Goal: Task Accomplishment & Management: Manage account settings

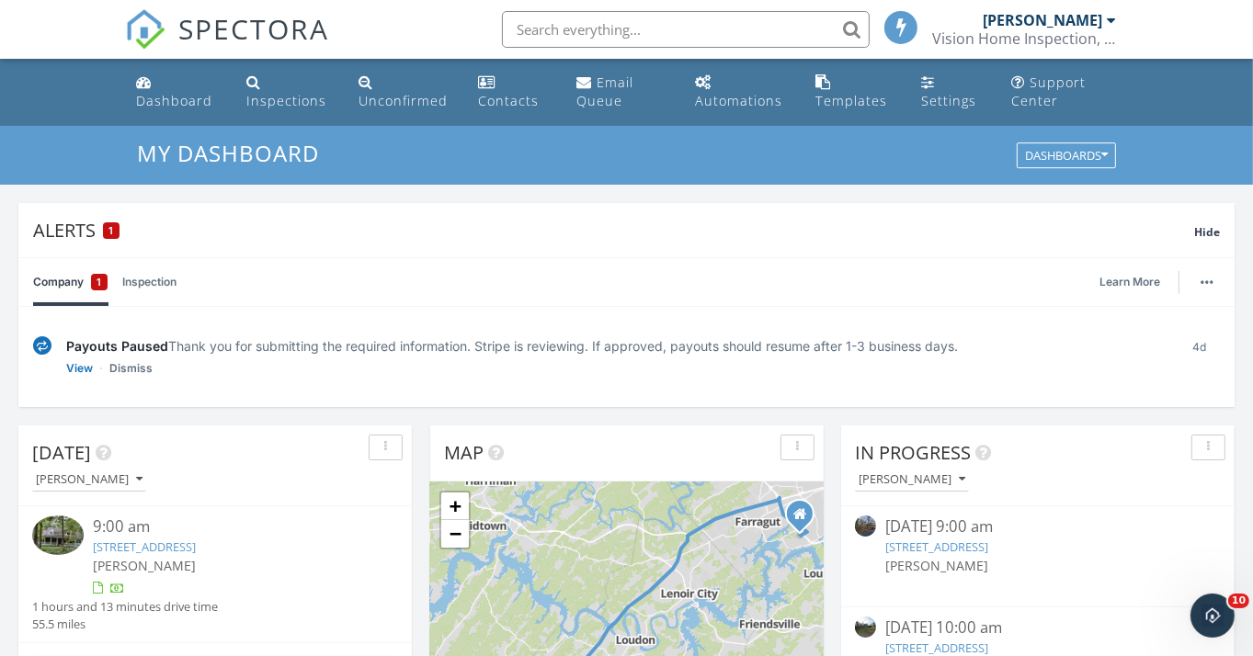
scroll to position [8, 8]
click at [289, 85] on link "Inspections" at bounding box center [287, 92] width 97 height 52
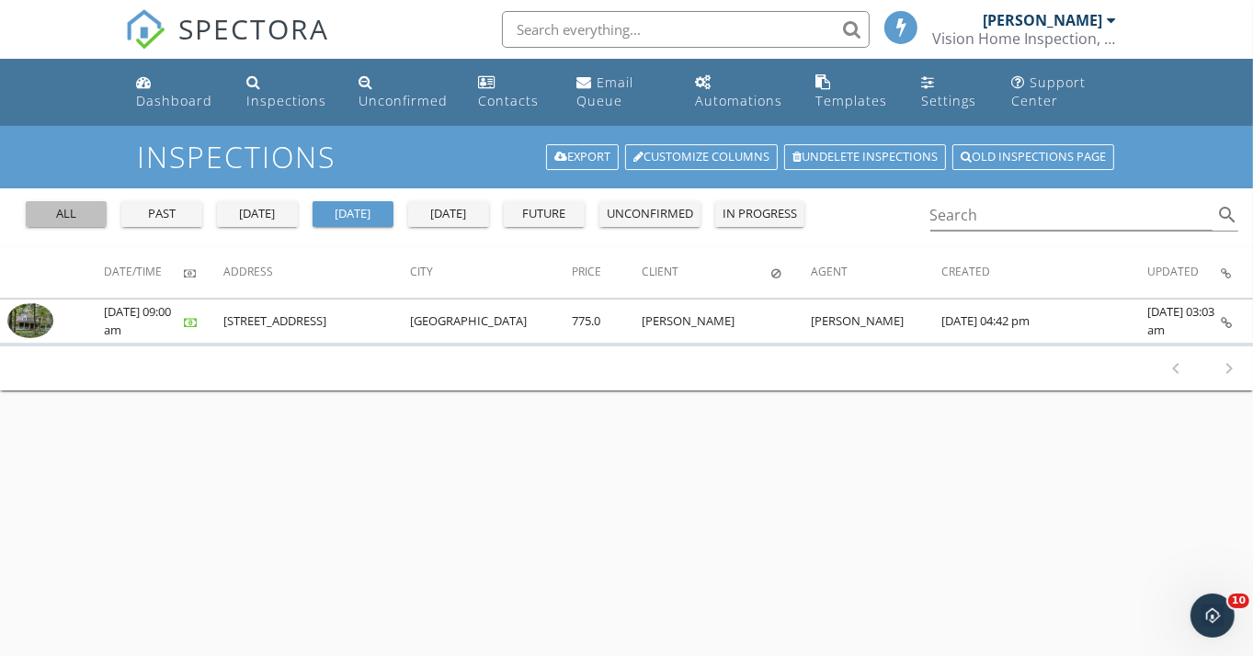
click at [64, 215] on div "all" at bounding box center [66, 214] width 66 height 18
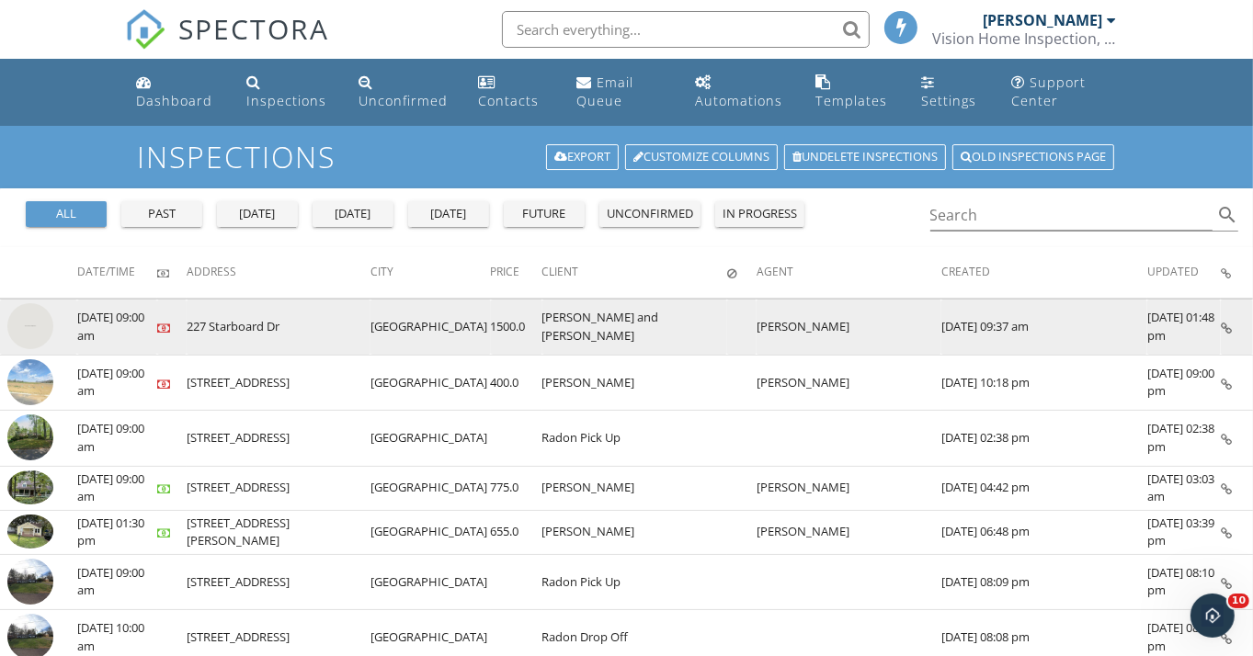
click at [20, 311] on img at bounding box center [30, 326] width 46 height 46
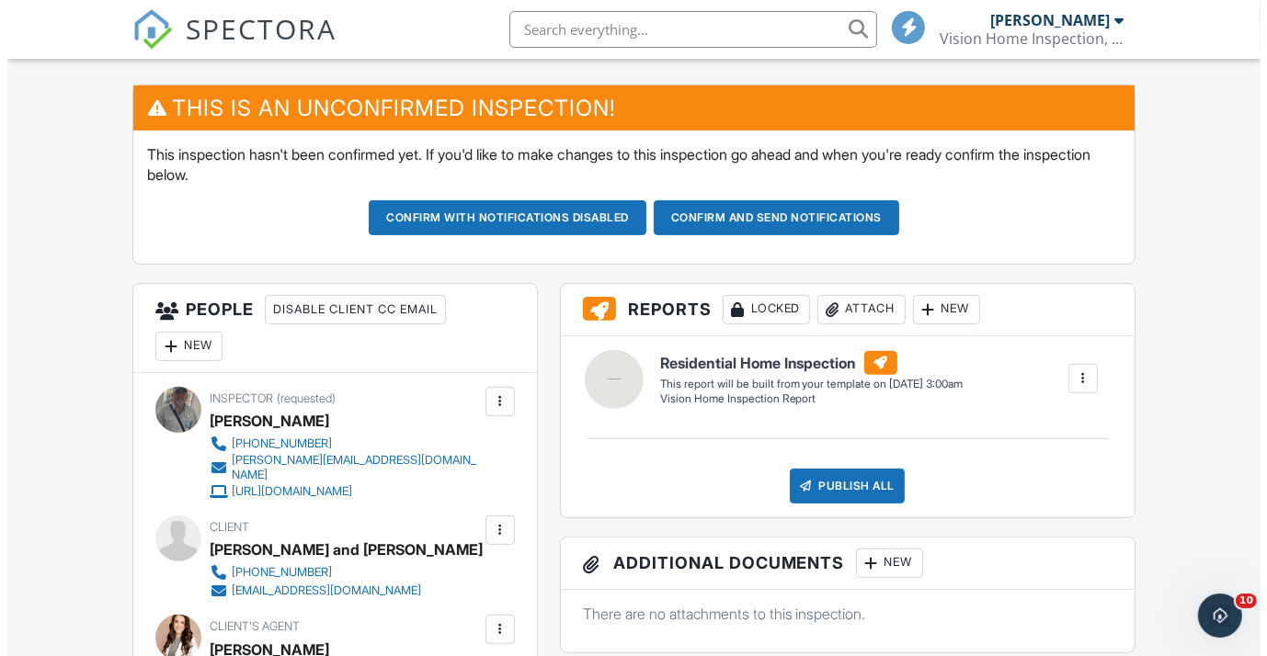
scroll to position [478, 0]
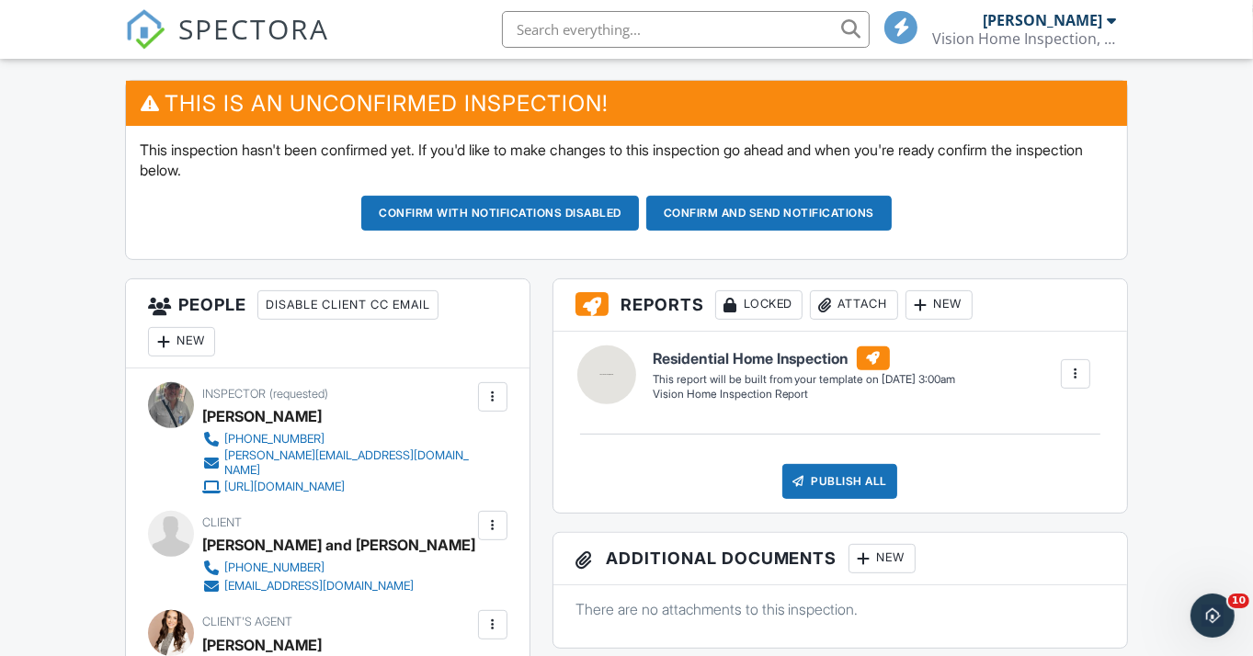
click at [485, 517] on div at bounding box center [493, 526] width 18 height 18
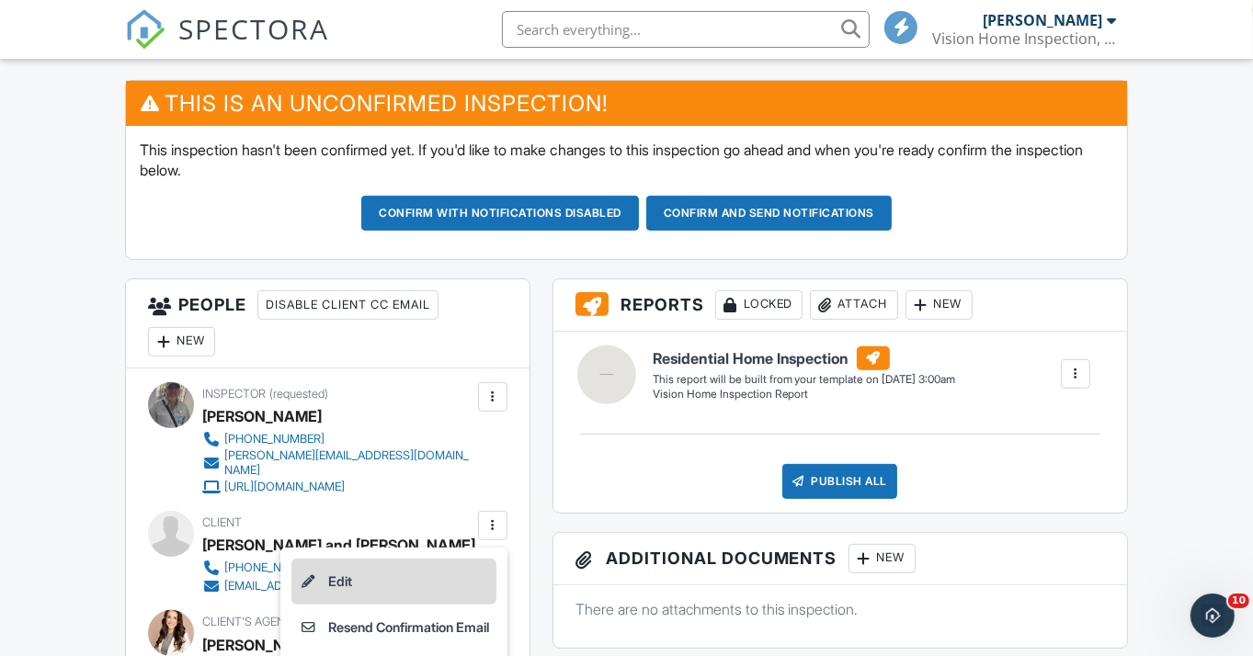
click at [394, 559] on li "Edit" at bounding box center [393, 582] width 205 height 46
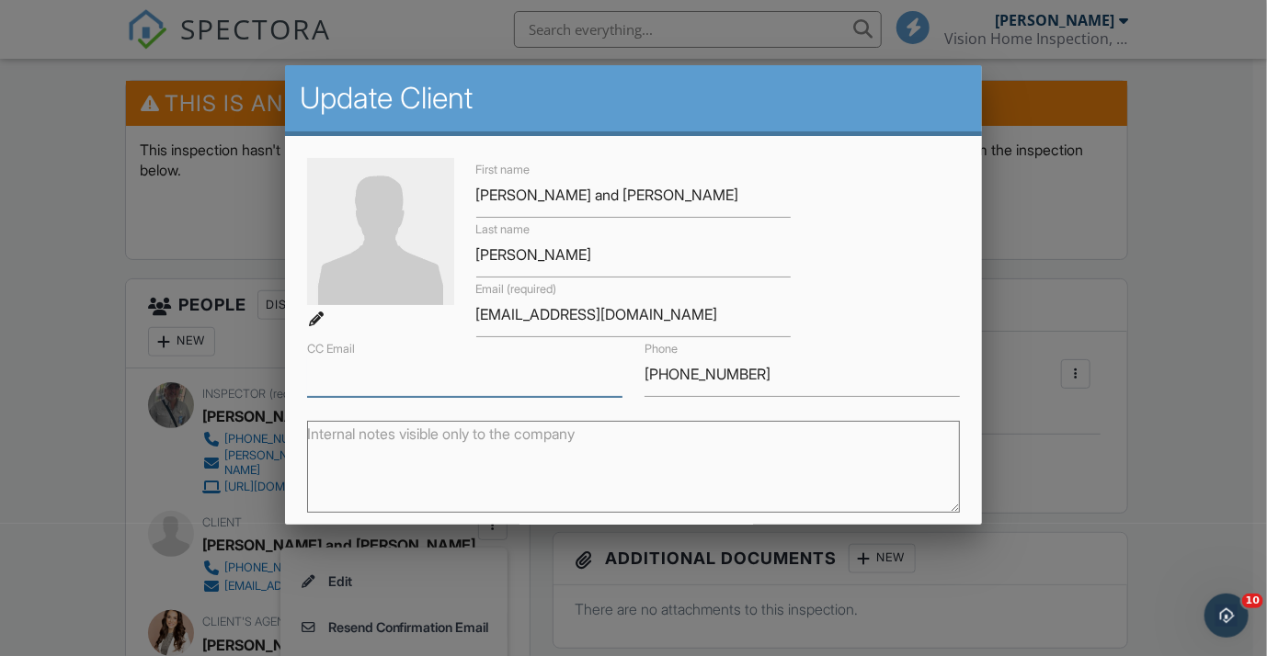
click at [371, 374] on input "CC Email" at bounding box center [464, 374] width 315 height 45
paste input "@gmail.com"
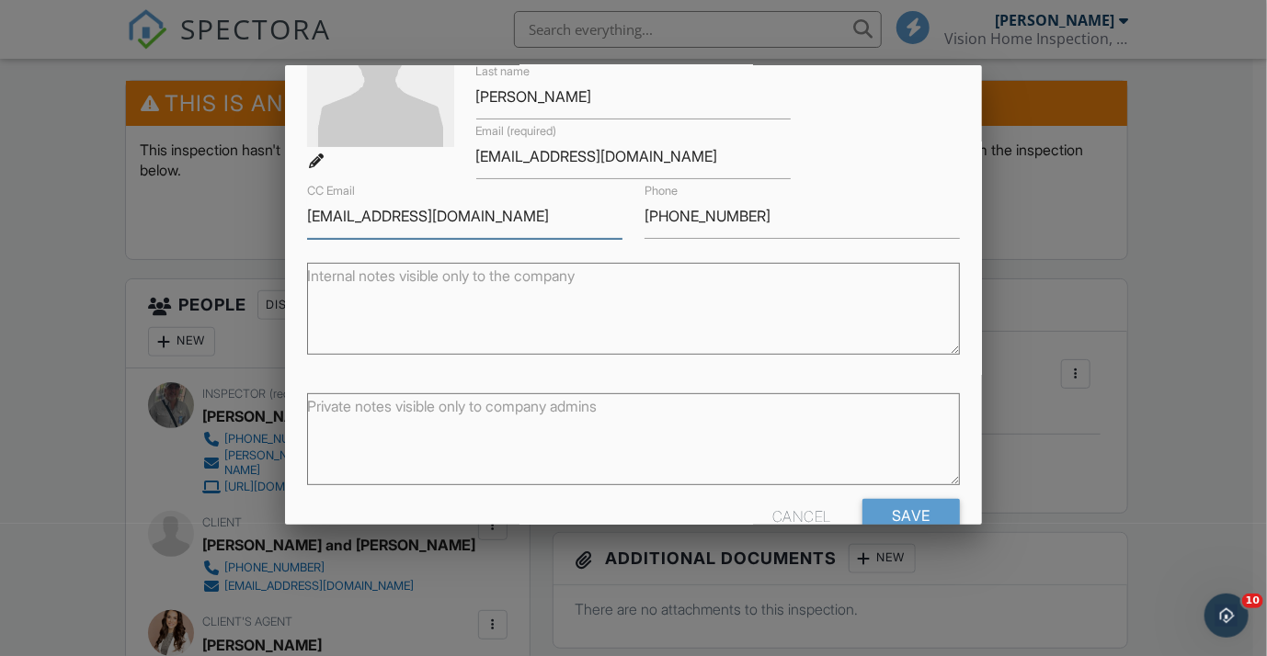
scroll to position [200, 0]
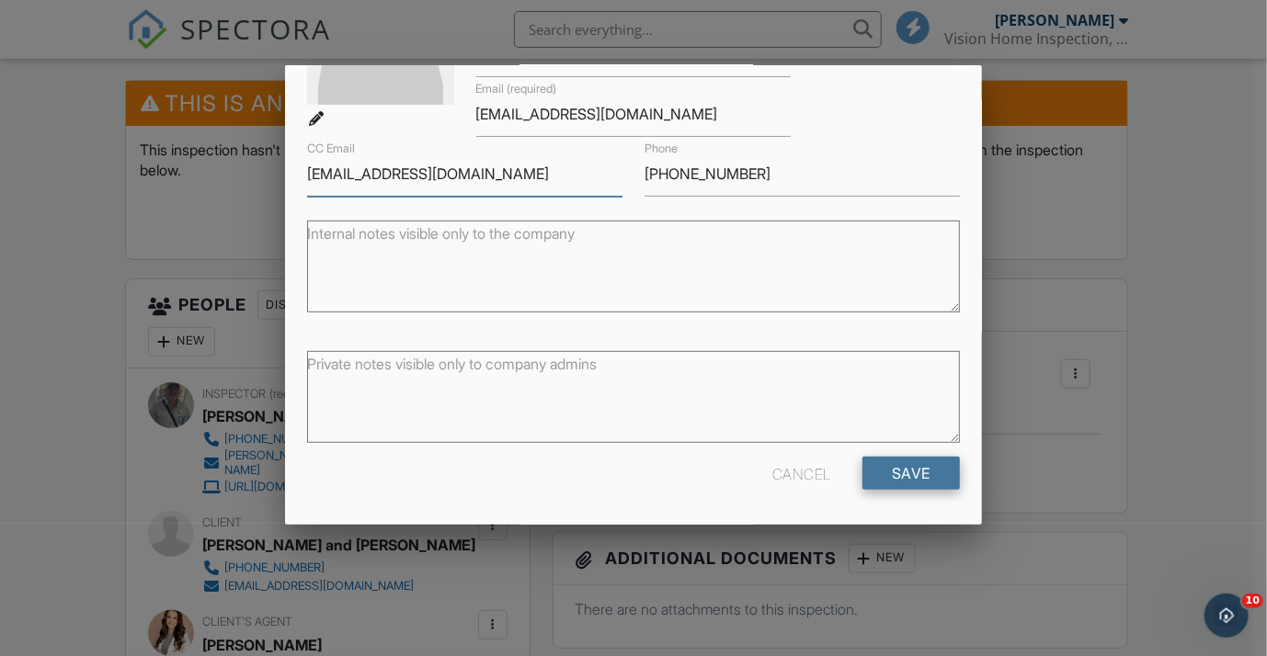
type input "[EMAIL_ADDRESS][DOMAIN_NAME]"
click at [897, 473] on input "Save" at bounding box center [910, 473] width 97 height 33
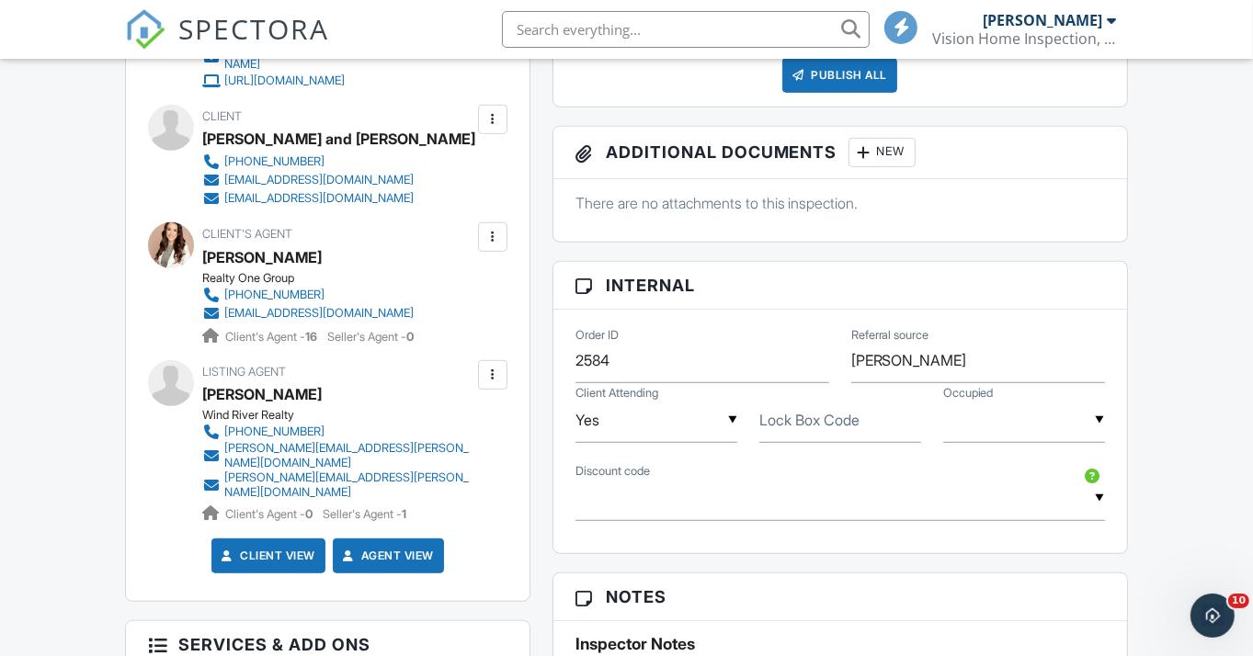
scroll to position [905, 0]
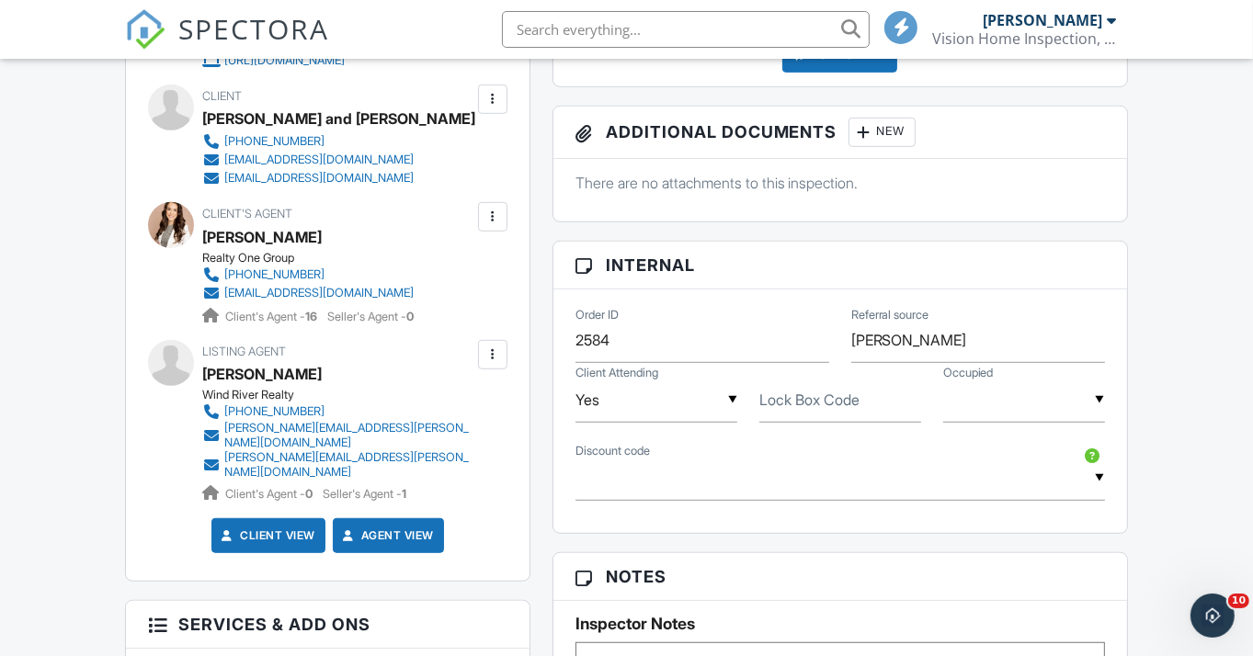
click at [63, 446] on div "Dashboard Inspections Unconfirmed Contacts Email Queue Automations Templates Se…" at bounding box center [626, 394] width 1253 height 2481
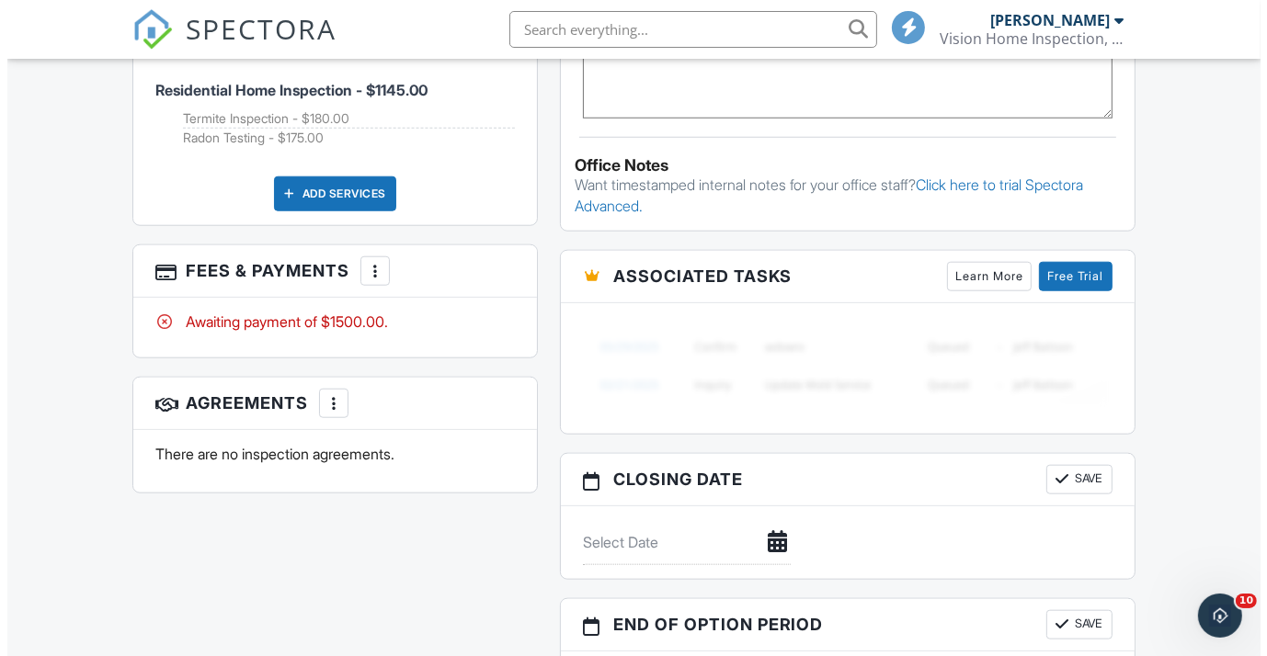
scroll to position [1493, 0]
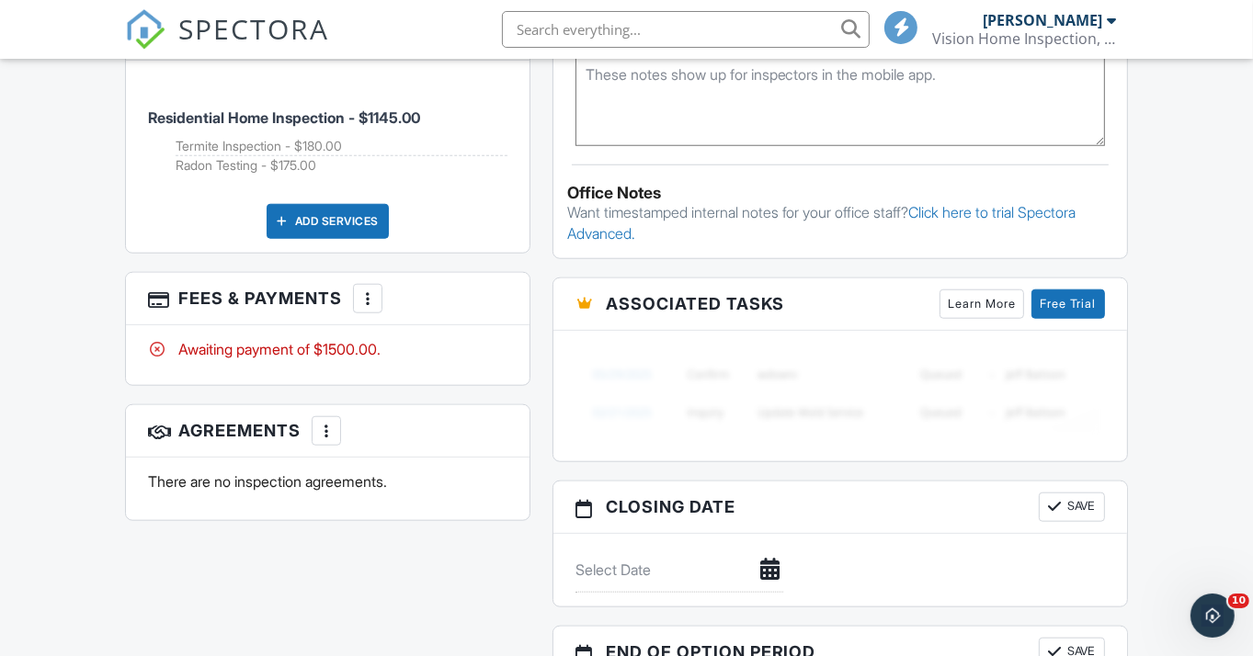
click at [321, 422] on div at bounding box center [326, 431] width 18 height 18
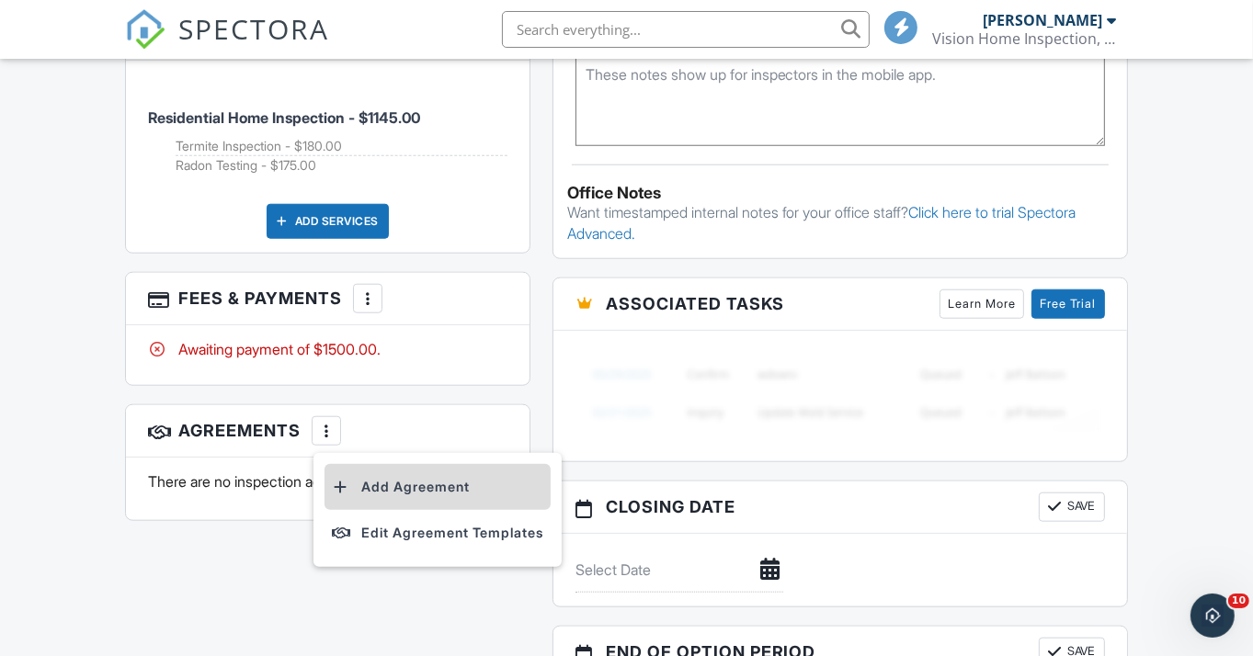
click at [405, 464] on li "Add Agreement" at bounding box center [438, 487] width 226 height 46
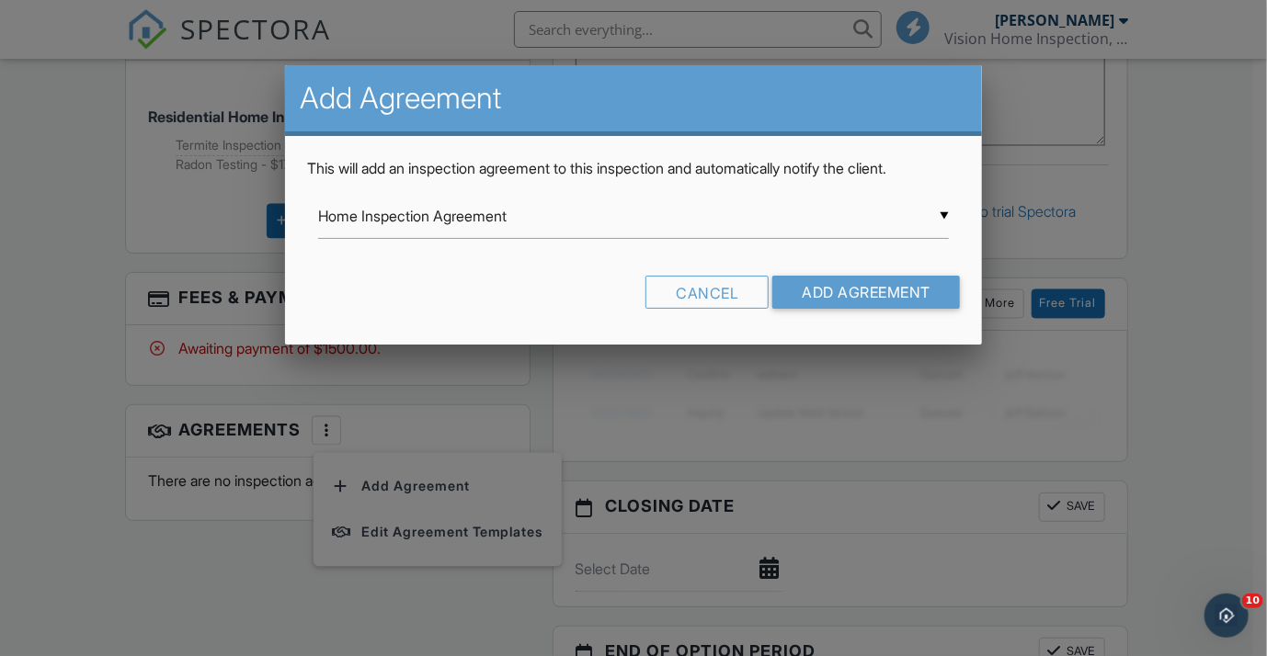
click at [554, 207] on div "▼ Home Inspection Agreement Home Inspection Agreement Home Inspection Agreement…" at bounding box center [633, 216] width 631 height 45
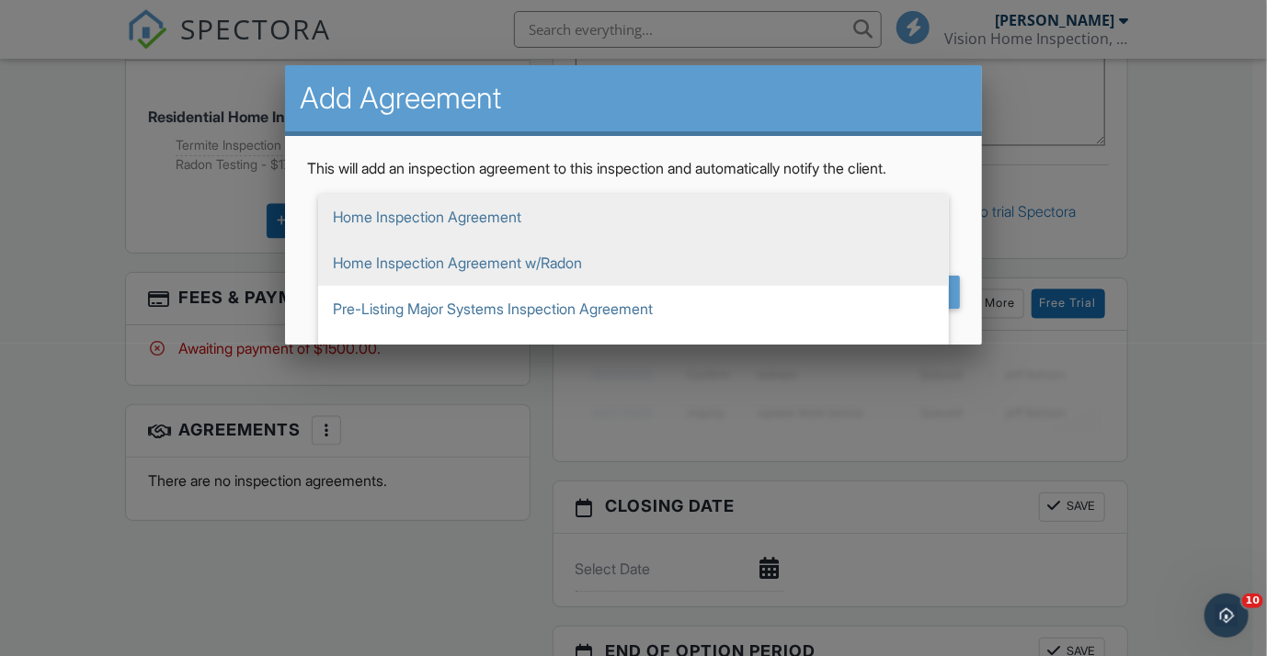
click at [533, 265] on span "Home Inspection Agreement w/Radon" at bounding box center [633, 263] width 631 height 46
type input "Home Inspection Agreement w/Radon"
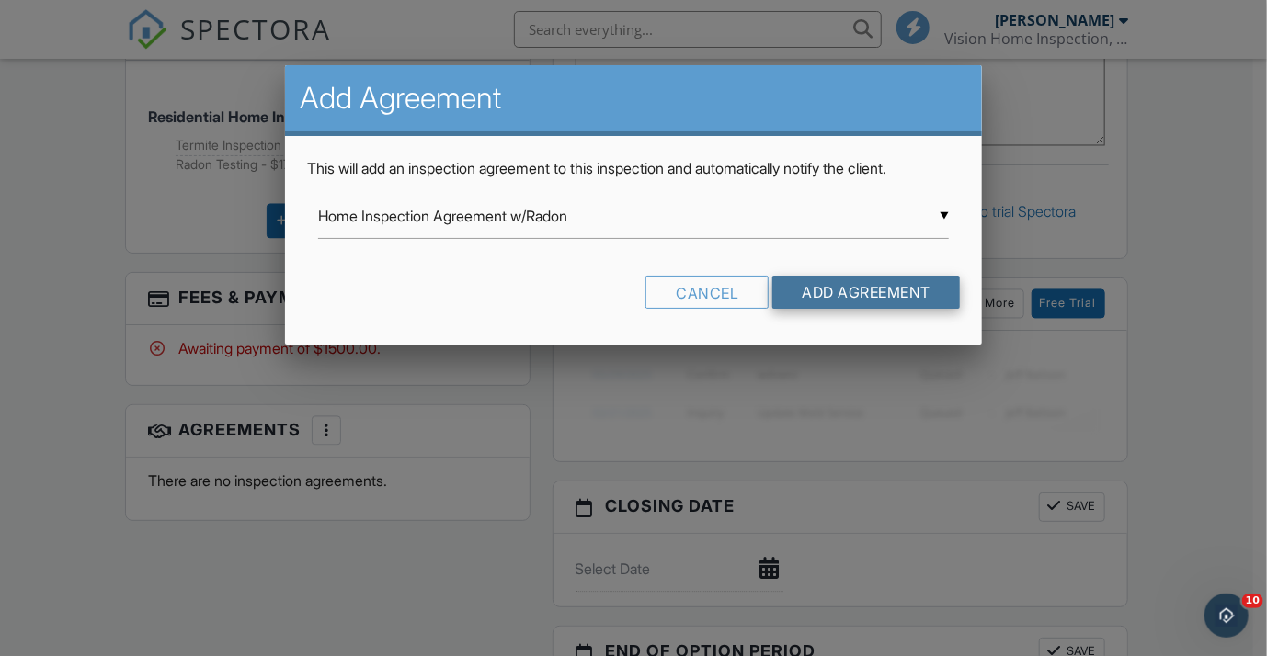
click at [851, 285] on input "Add Agreement" at bounding box center [866, 292] width 188 height 33
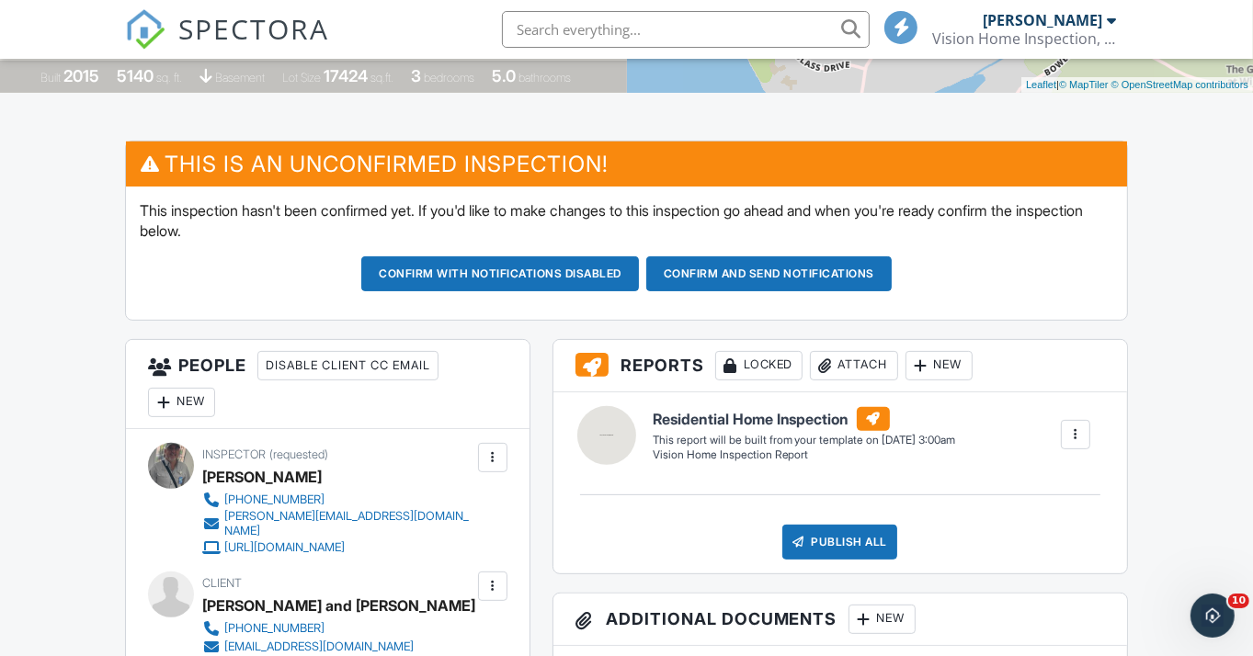
scroll to position [423, 0]
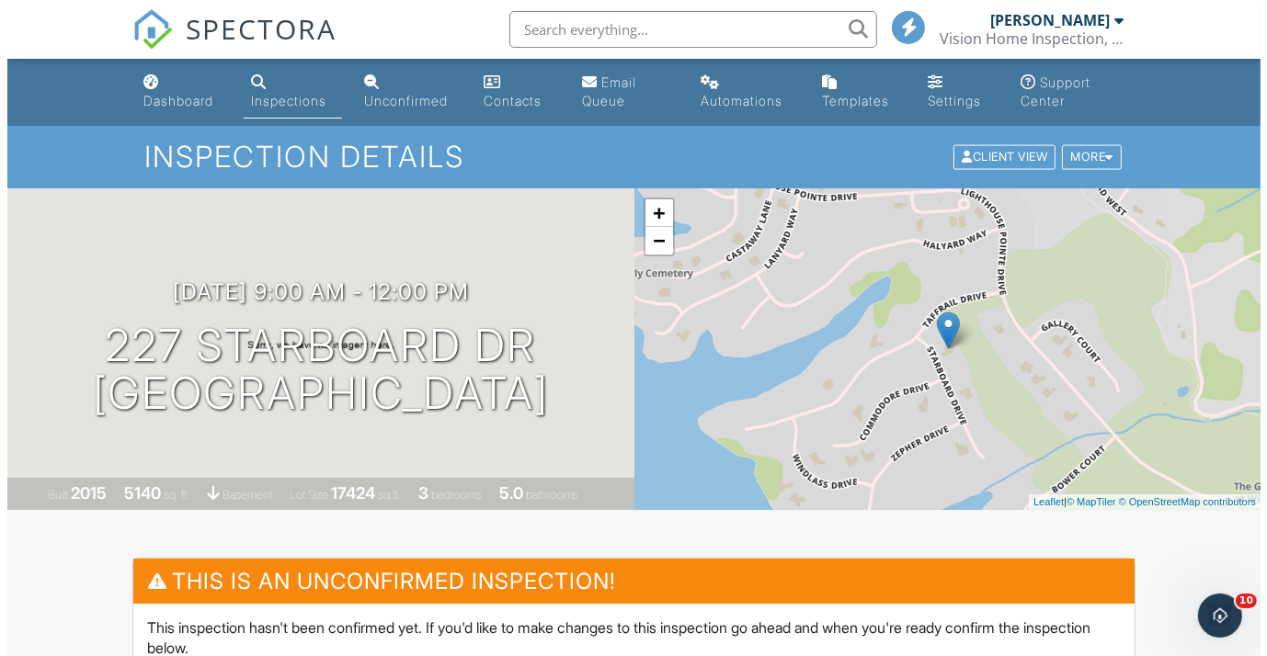
scroll to position [0, 0]
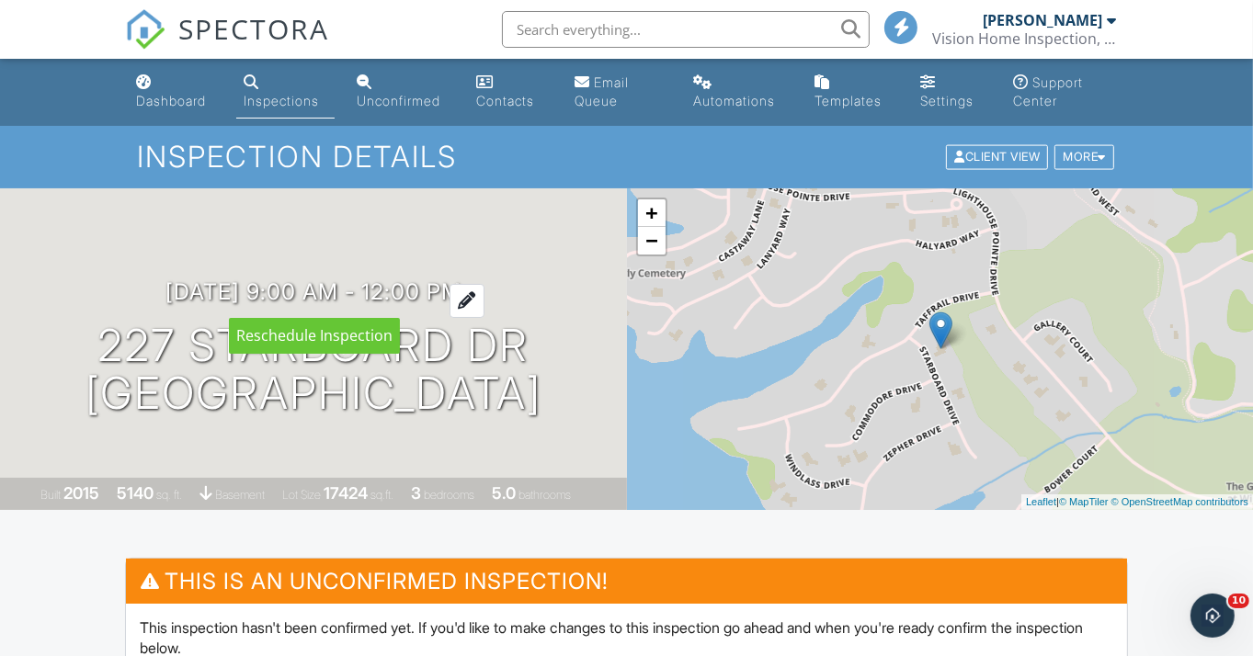
click at [478, 294] on div at bounding box center [467, 301] width 35 height 34
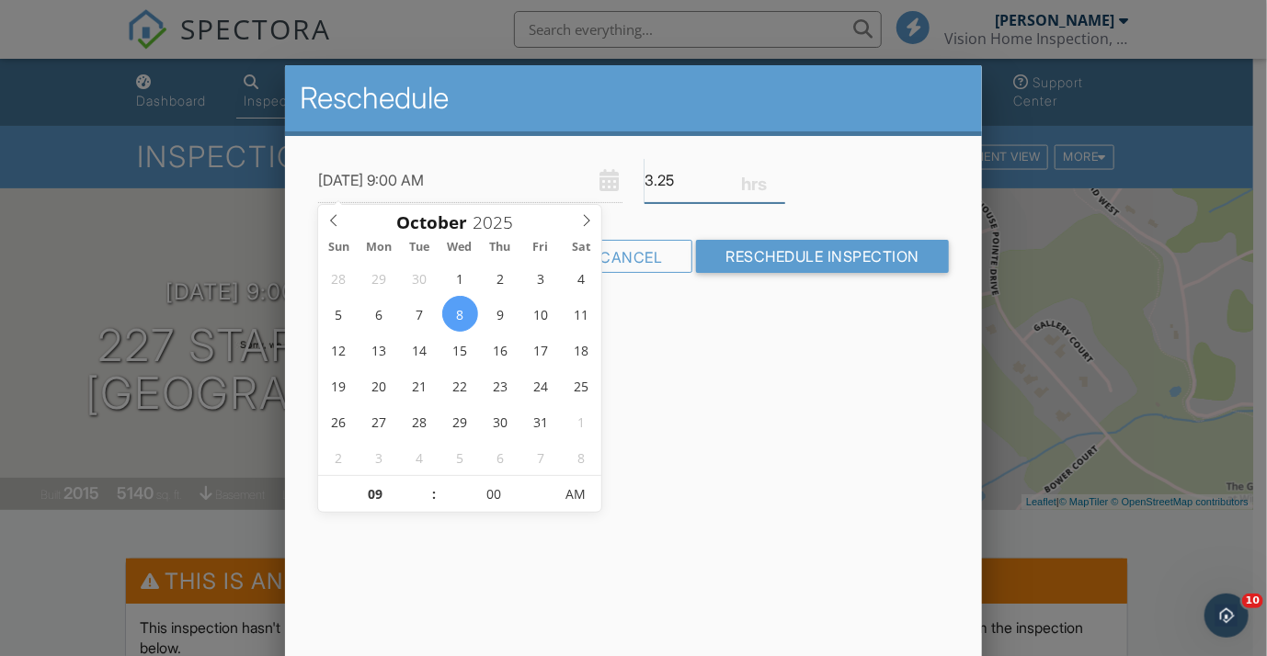
click at [778, 177] on input "3.25" at bounding box center [715, 180] width 141 height 45
click at [778, 177] on input "3.5" at bounding box center [715, 180] width 141 height 45
click at [778, 177] on input "3.75" at bounding box center [715, 180] width 141 height 45
click at [778, 177] on input "4" at bounding box center [715, 180] width 141 height 45
click at [778, 177] on input "4.25" at bounding box center [715, 180] width 141 height 45
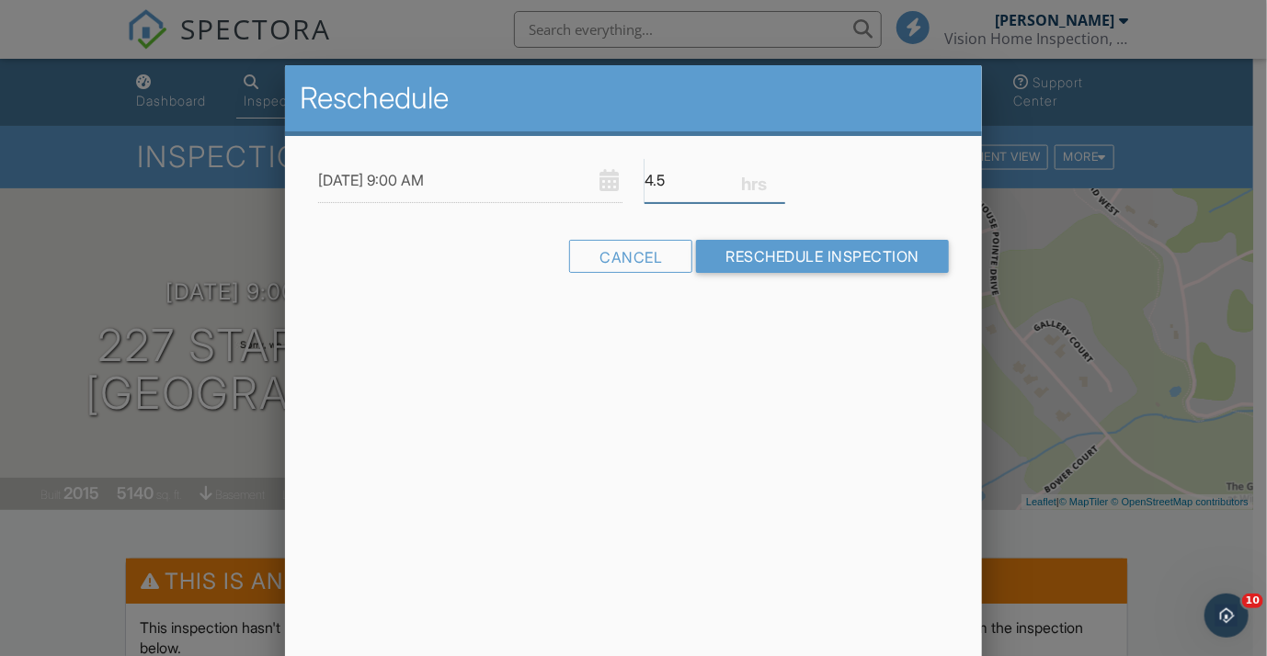
click at [778, 177] on input "4.5" at bounding box center [715, 180] width 141 height 45
click at [778, 177] on input "4.75" at bounding box center [715, 180] width 141 height 45
click at [778, 177] on input "5" at bounding box center [715, 180] width 141 height 45
click at [778, 177] on input "5.25" at bounding box center [715, 180] width 141 height 45
click at [780, 177] on input "5.5" at bounding box center [715, 180] width 141 height 45
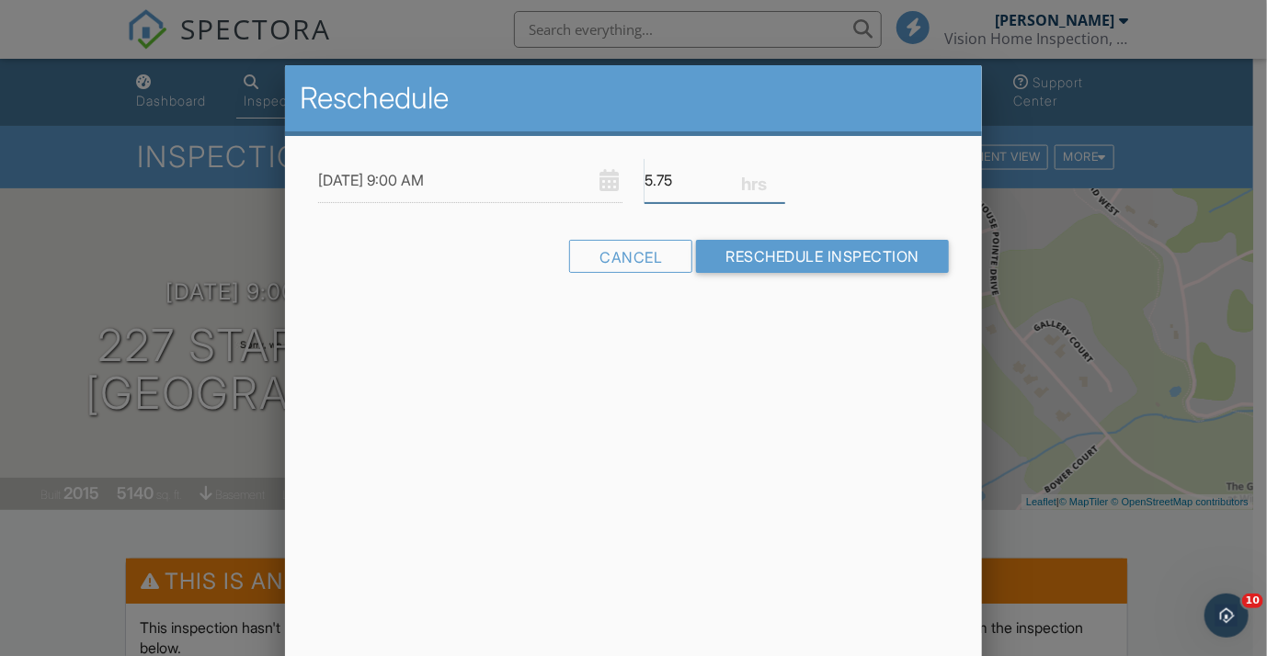
click at [780, 177] on input "5.75" at bounding box center [715, 180] width 141 height 45
type input "6"
click at [780, 177] on input "6" at bounding box center [715, 180] width 141 height 45
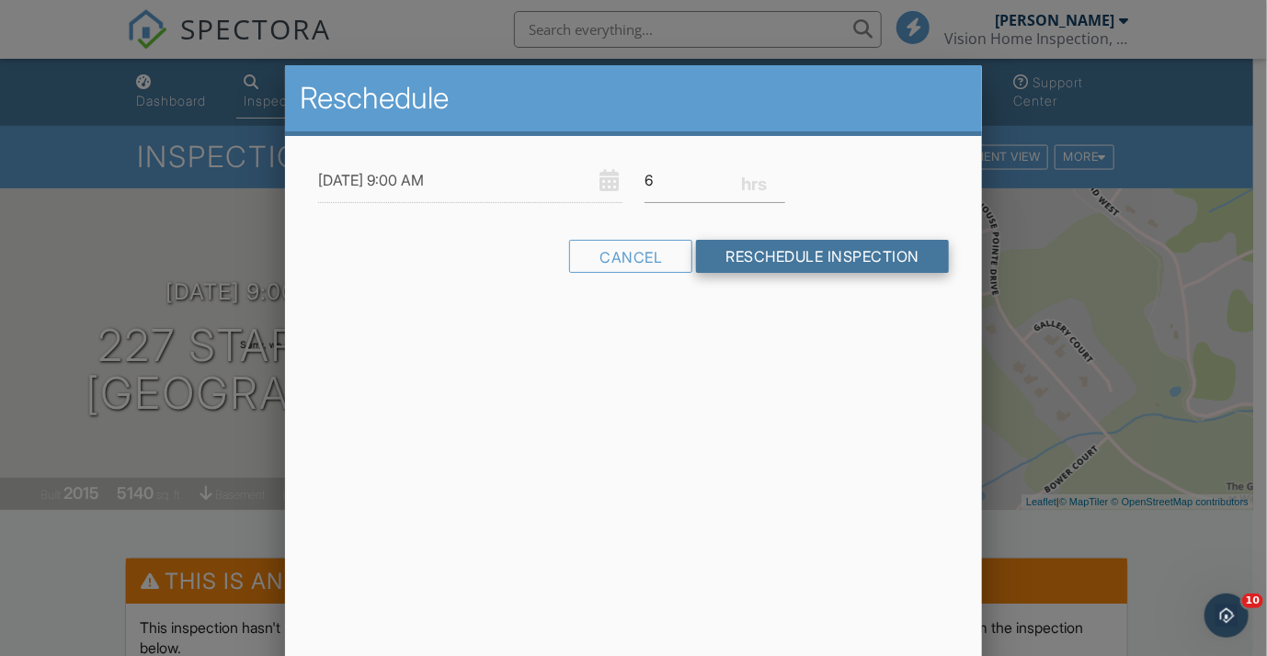
click at [748, 264] on input "Reschedule Inspection" at bounding box center [822, 256] width 253 height 33
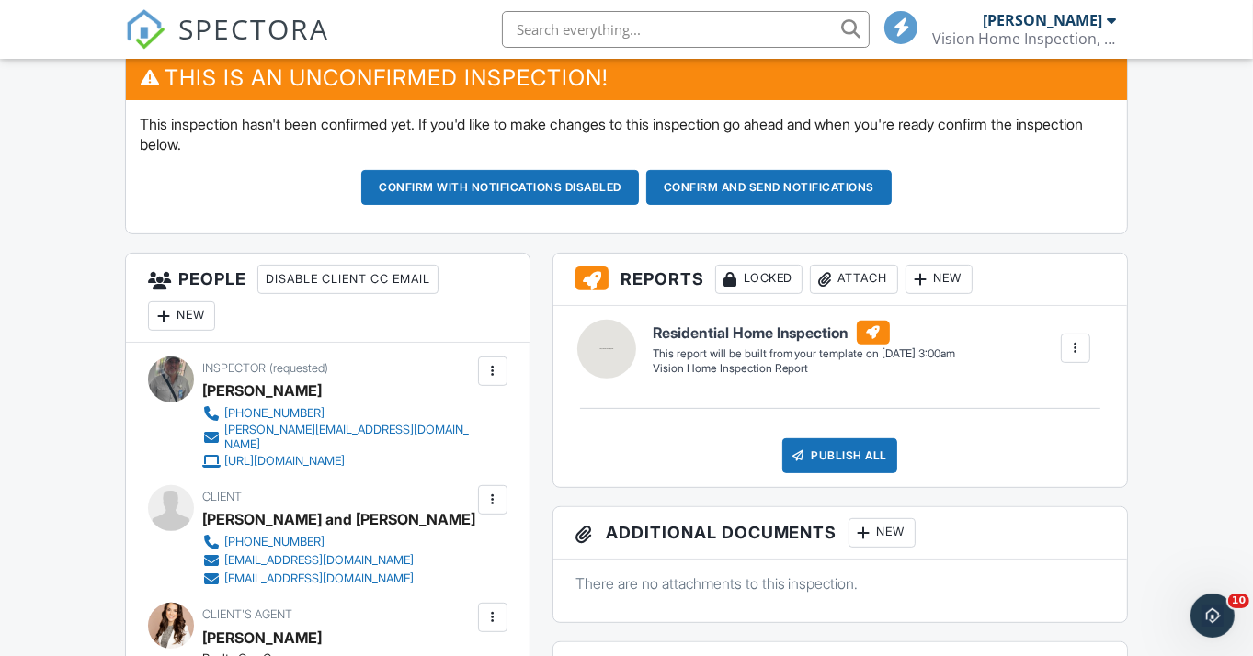
scroll to position [485, 0]
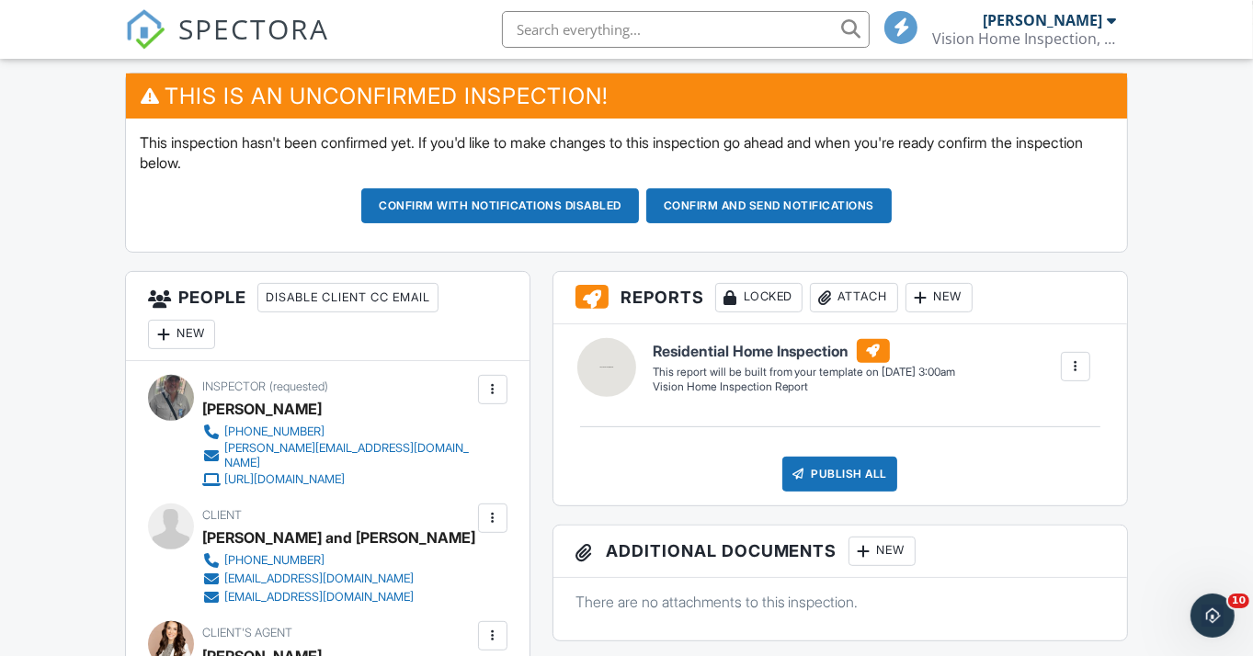
click at [434, 191] on button "Confirm with notifications disabled" at bounding box center [500, 205] width 278 height 35
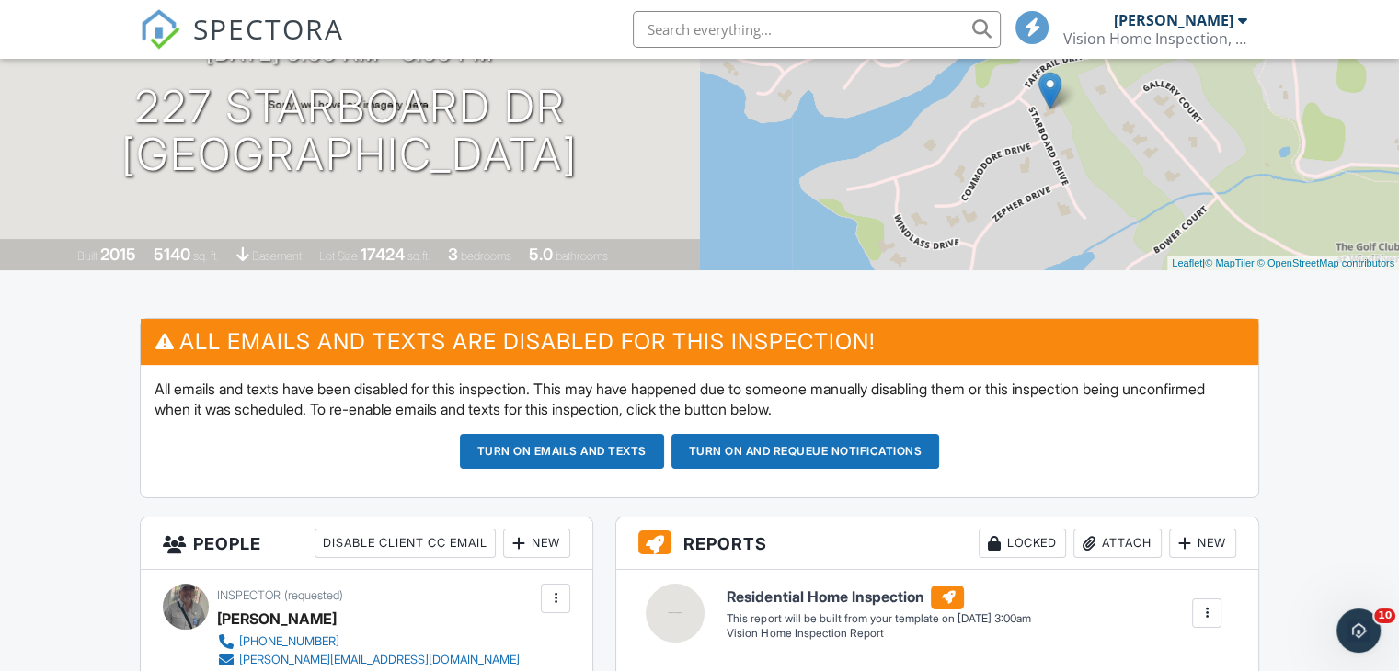
scroll to position [257, 0]
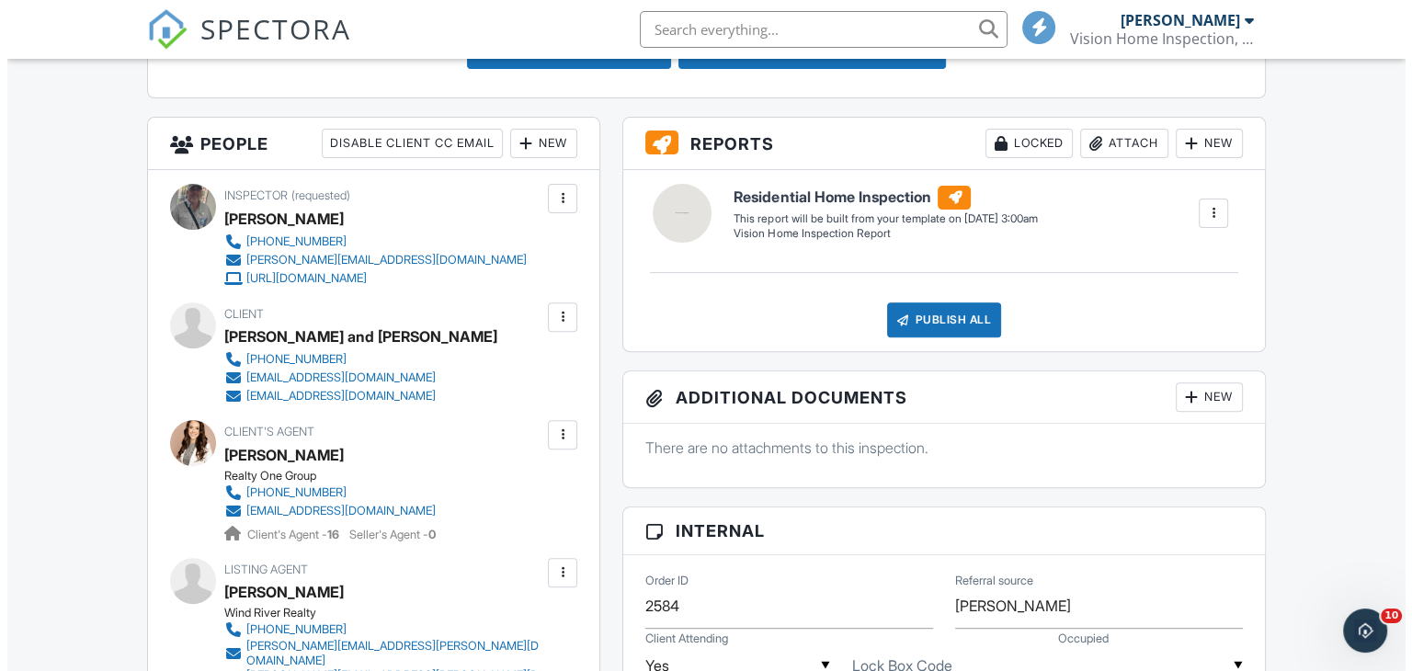
scroll to position [625, 0]
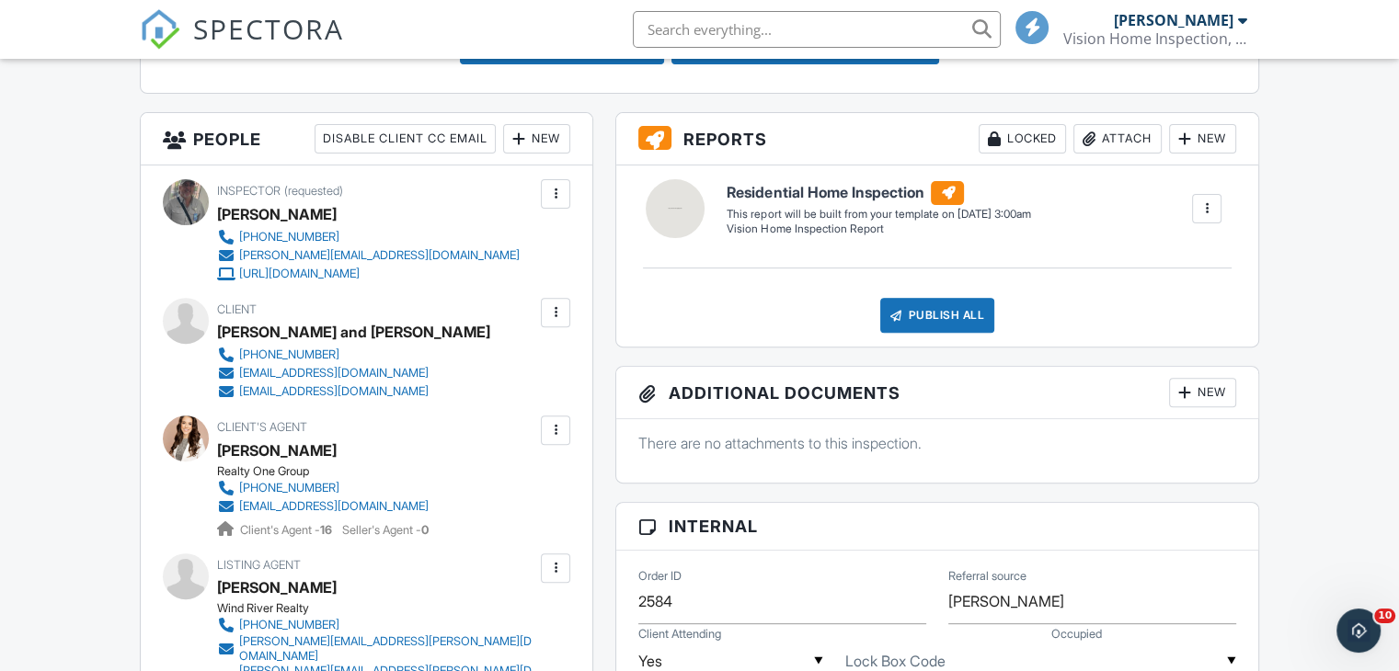
click at [552, 322] on div at bounding box center [555, 312] width 18 height 18
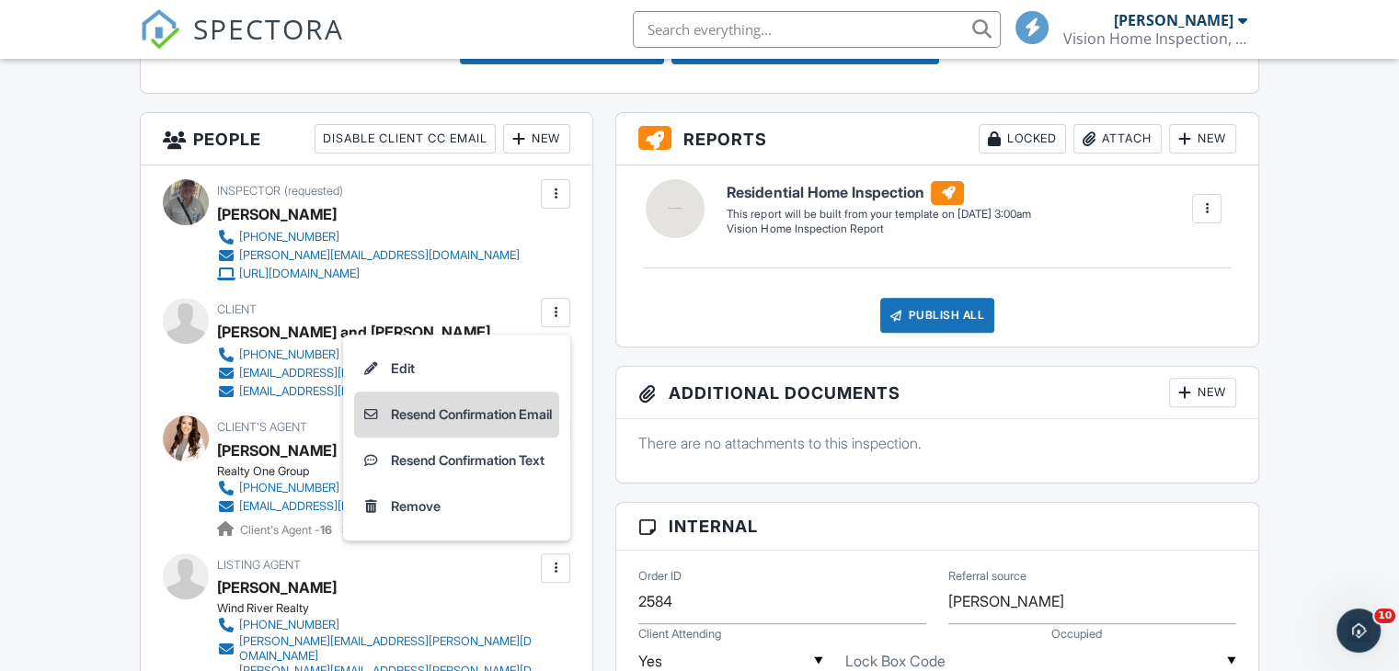
click at [425, 431] on li "Resend Confirmation Email" at bounding box center [456, 415] width 205 height 46
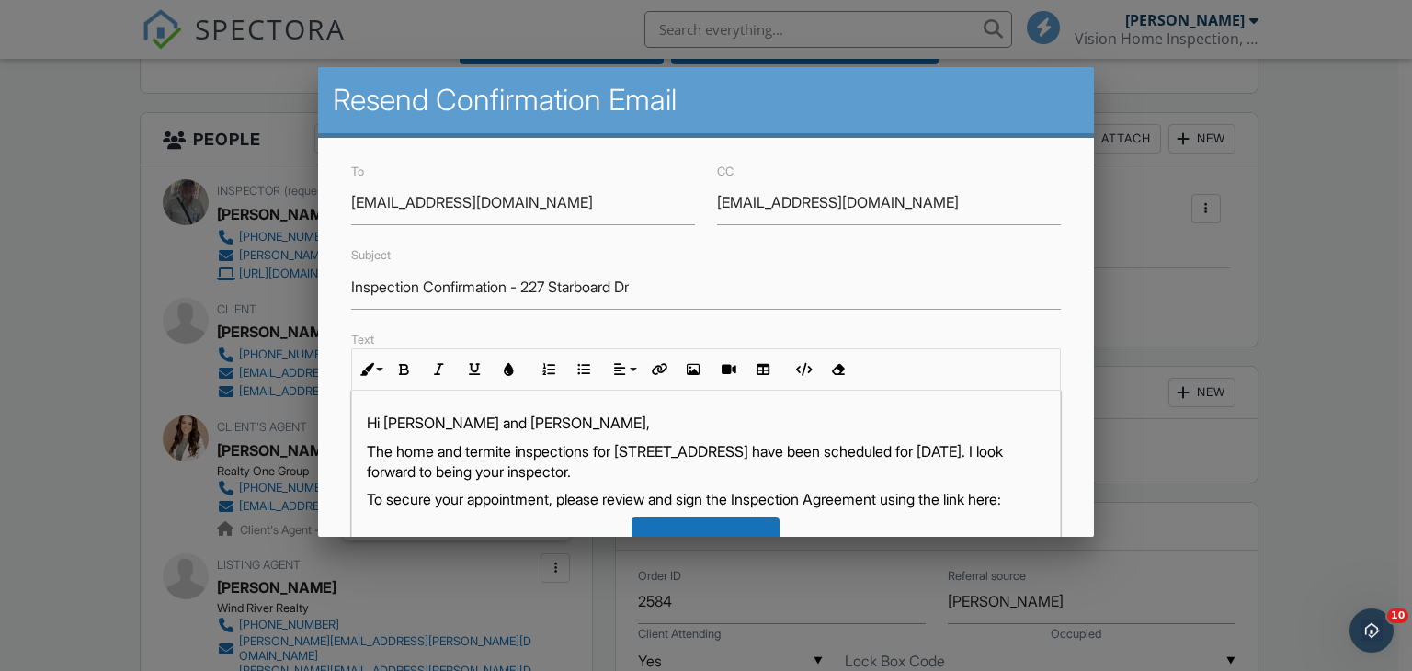
click at [371, 448] on p "The home and termite inspections for [STREET_ADDRESS] have been scheduled for […" at bounding box center [706, 461] width 679 height 41
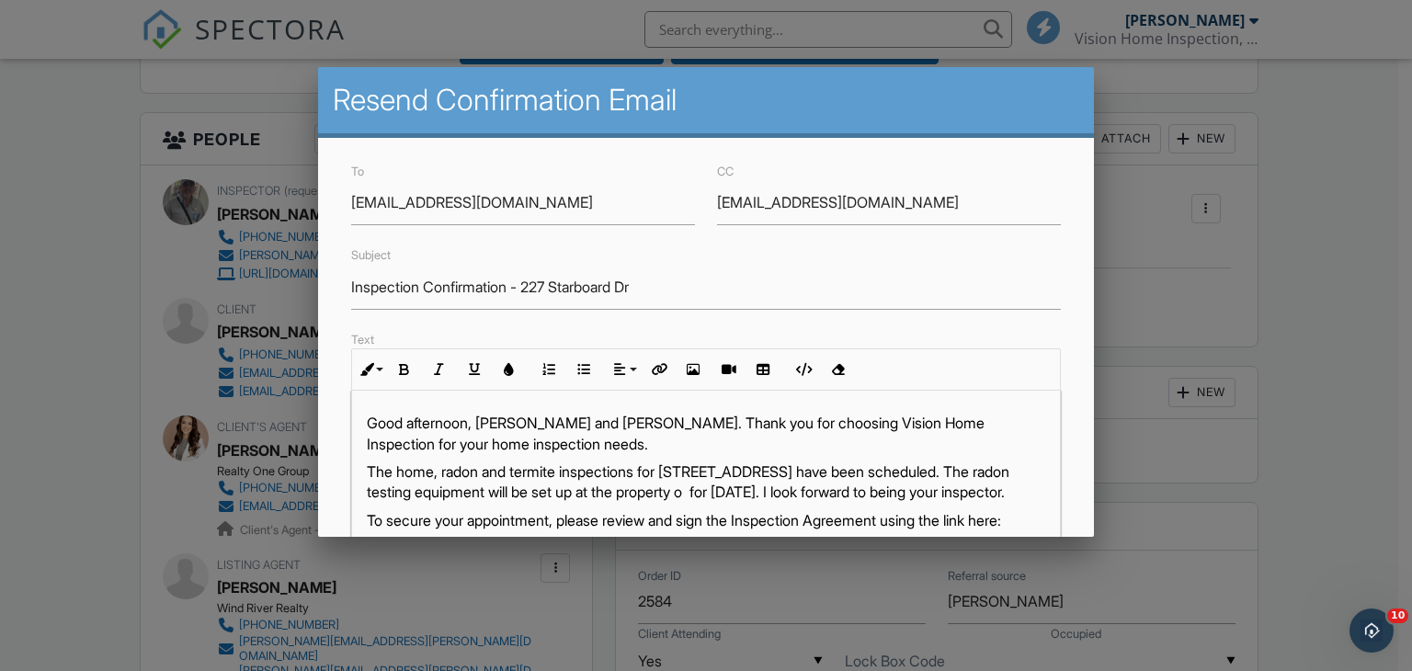
click at [482, 484] on p "The home, radon and termite inspections for [STREET_ADDRESS] have been schedule…" at bounding box center [706, 482] width 679 height 41
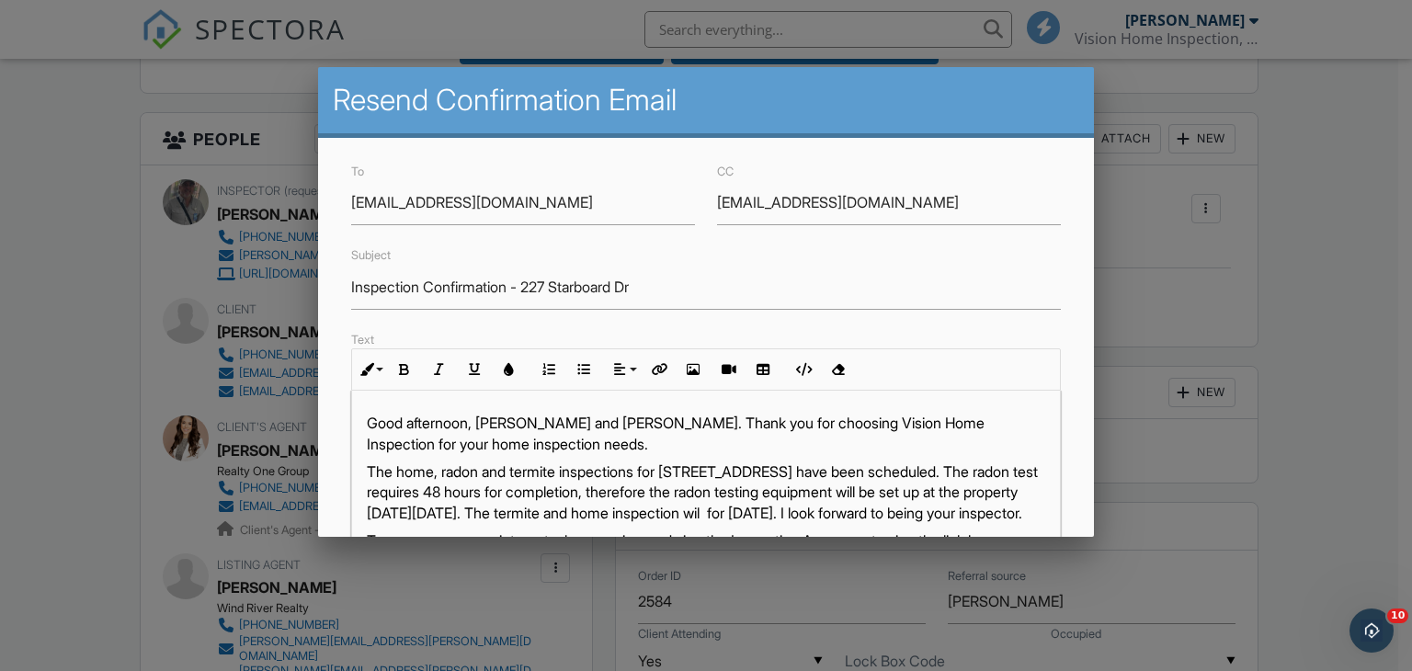
scroll to position [5, 0]
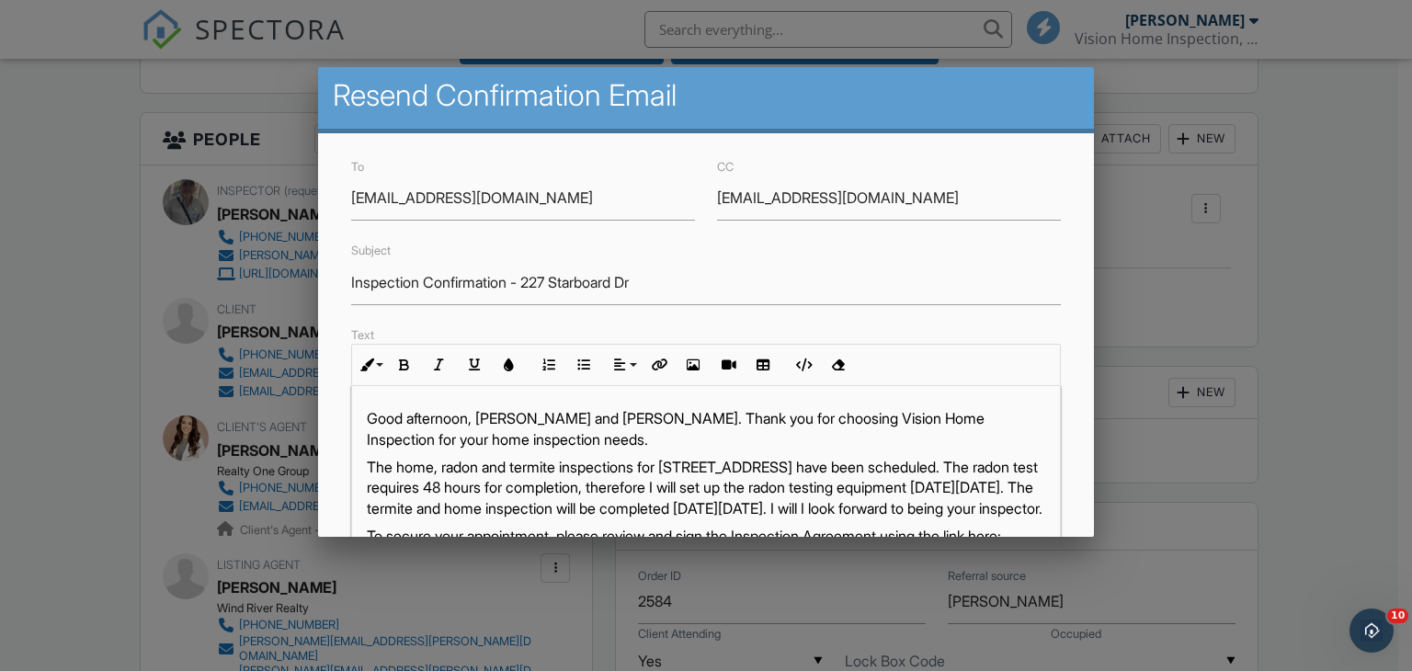
click at [655, 503] on p "The home, radon and termite inspections for [STREET_ADDRESS] have been schedule…" at bounding box center [706, 488] width 679 height 62
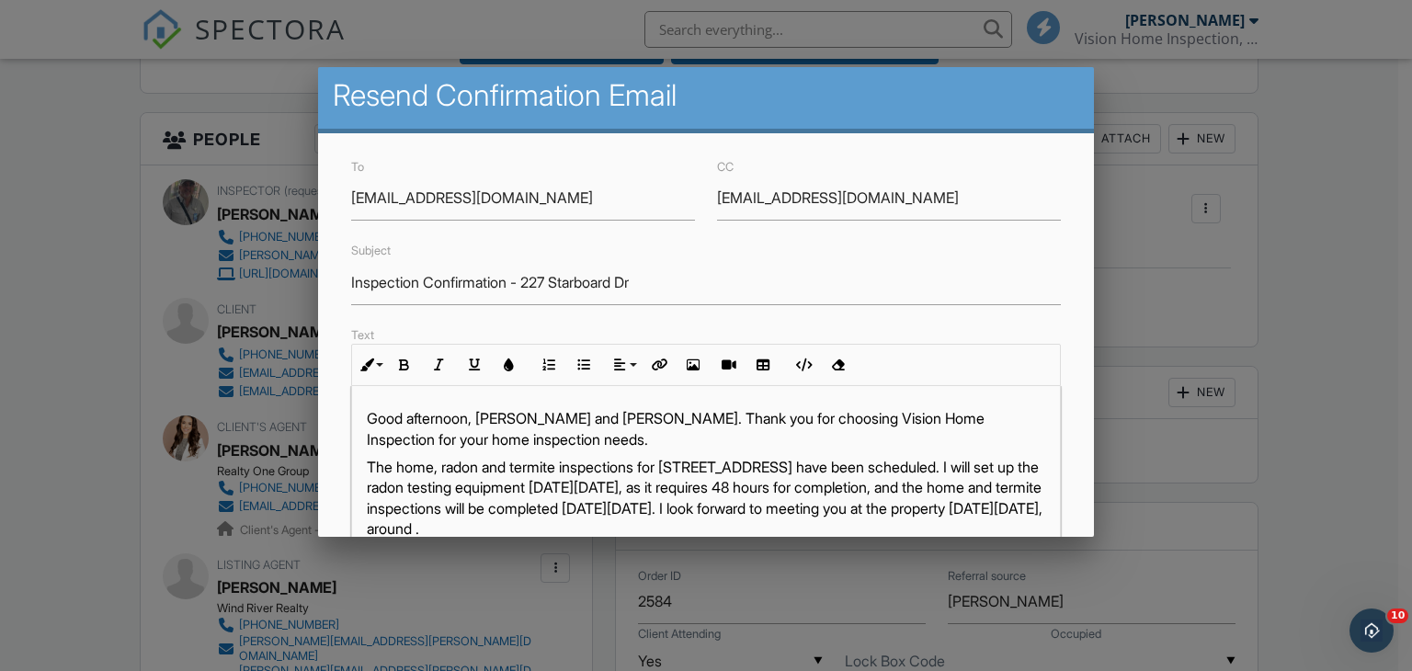
click at [543, 443] on p "Good afternoon, [PERSON_NAME] and [PERSON_NAME]. Thank you for choosing Vision …" at bounding box center [706, 428] width 679 height 41
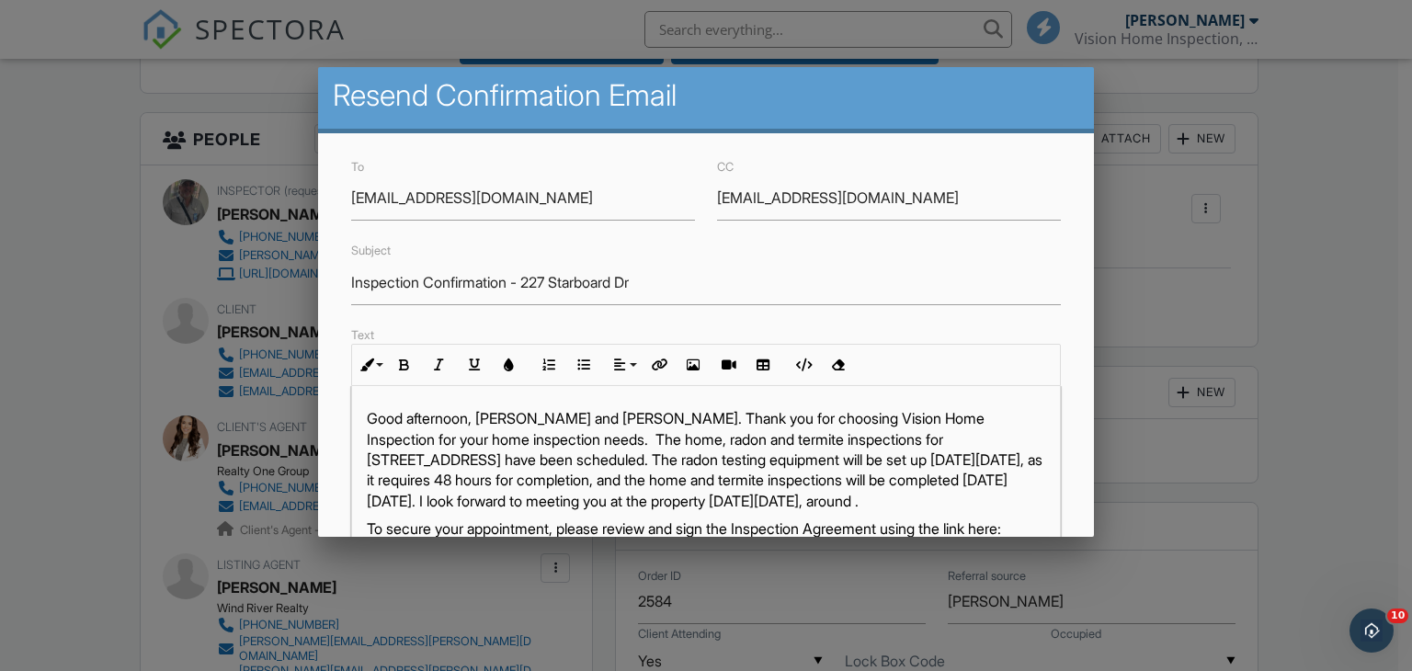
scroll to position [26, 0]
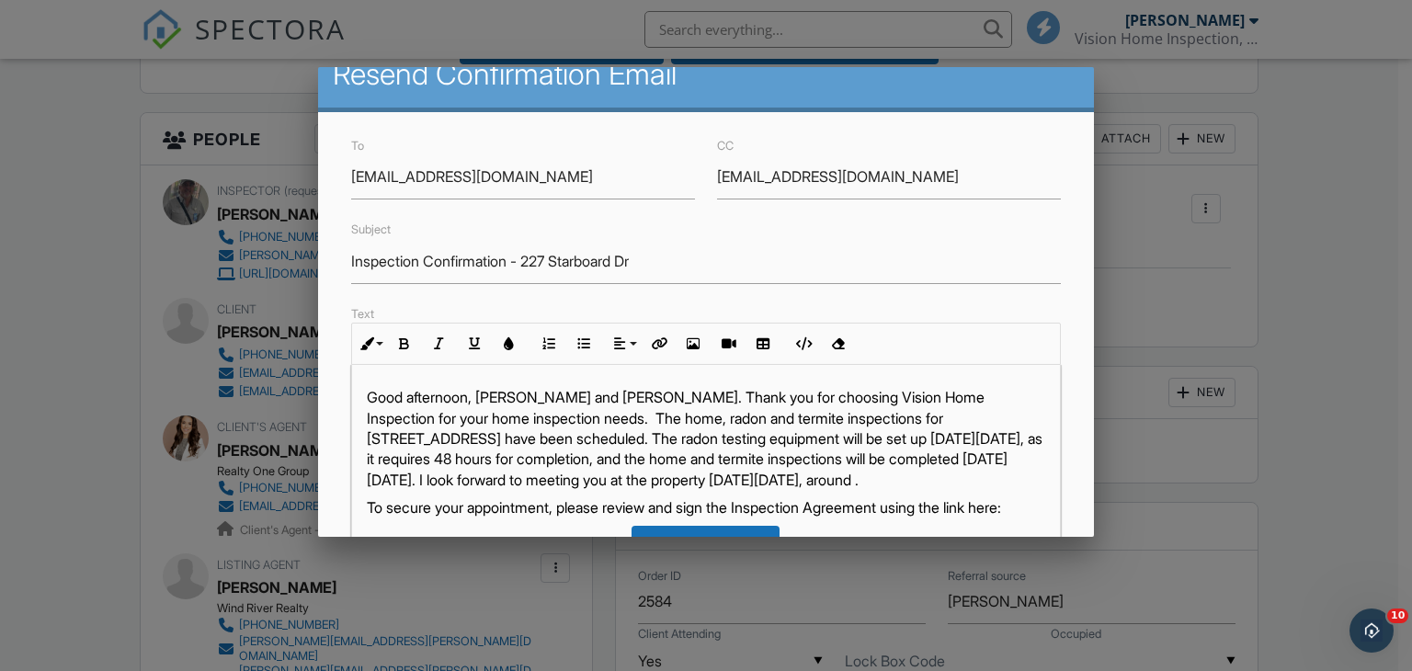
click at [799, 473] on p "Good afternoon, [PERSON_NAME] and [PERSON_NAME]. Thank you for choosing Vision …" at bounding box center [706, 438] width 679 height 103
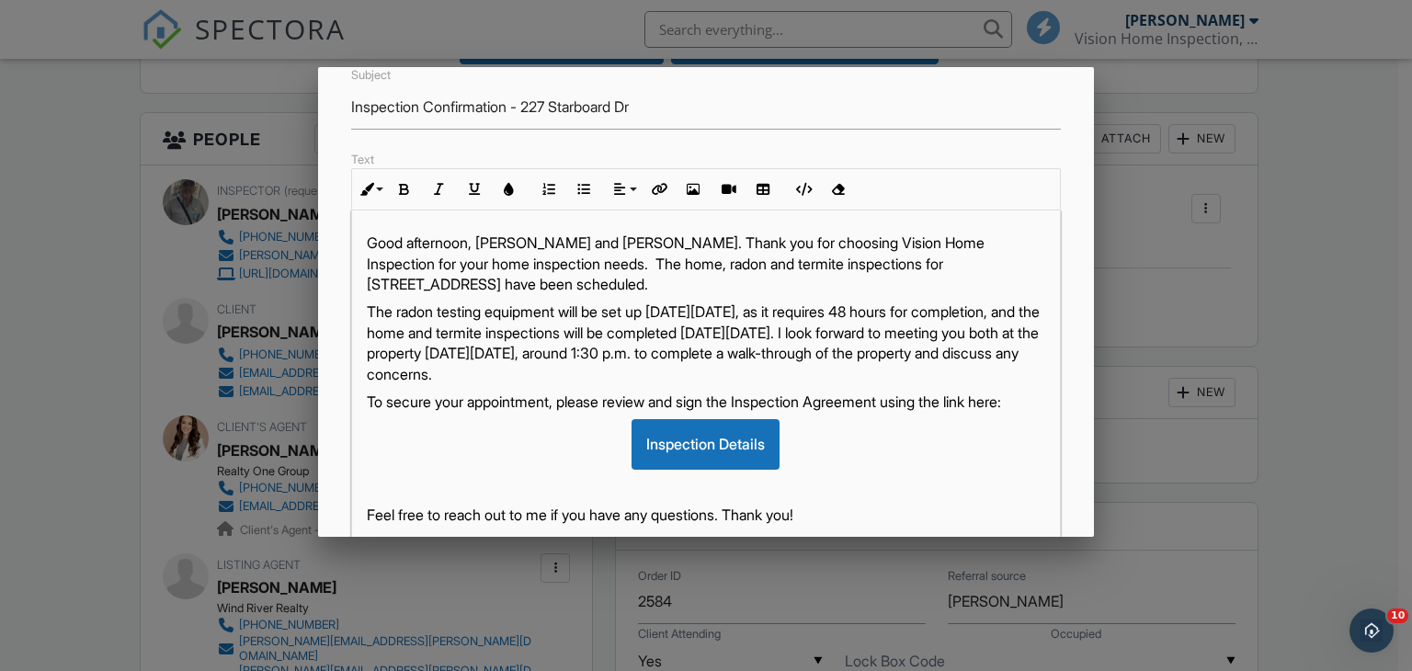
scroll to position [188, 0]
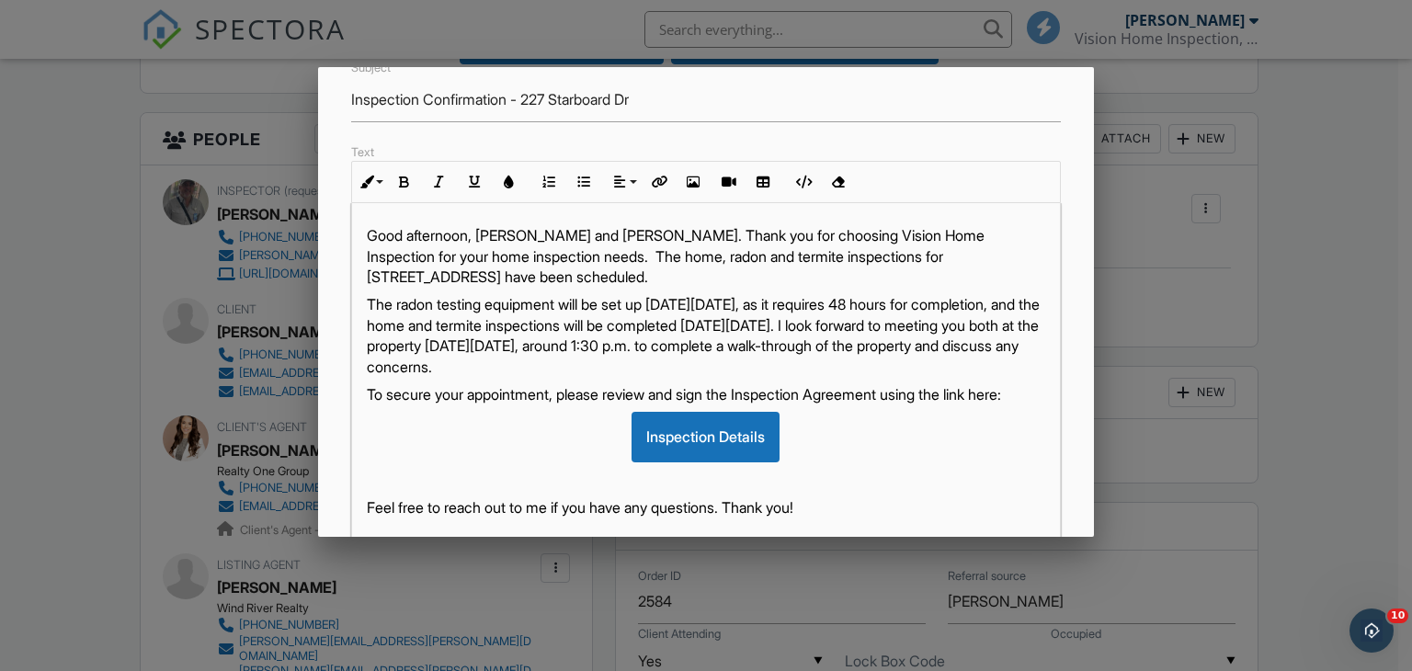
click at [527, 245] on p "Good afternoon, [PERSON_NAME] and [PERSON_NAME]. Thank you for choosing Vision …" at bounding box center [706, 256] width 679 height 62
click at [533, 247] on p "Good afternoon, [PERSON_NAME] and [PERSON_NAME]. Thank you for choosing Vision …" at bounding box center [706, 256] width 679 height 62
click at [456, 340] on p "The radon testing equipment will be set up on Tuesday, 10/7, as it requires 48 …" at bounding box center [706, 335] width 679 height 83
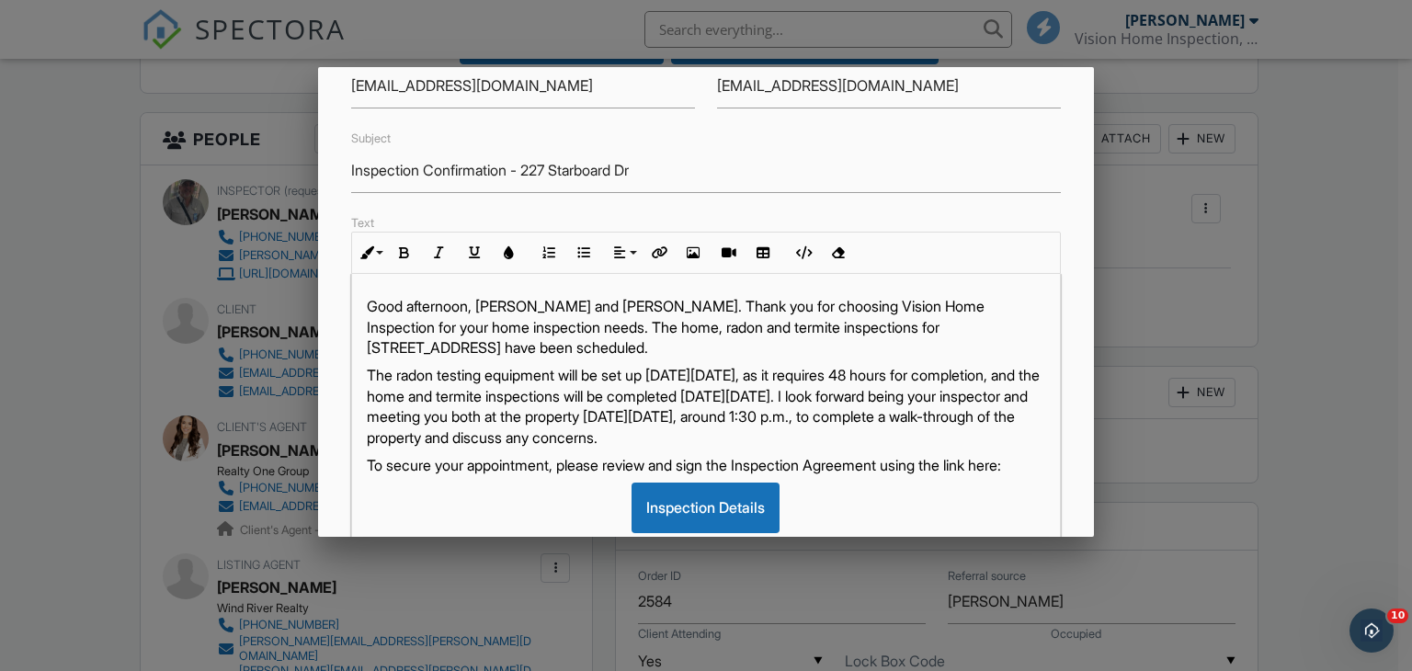
scroll to position [115, 0]
click at [443, 394] on p "The radon testing equipment will be set up on Tuesday, 10/7, as it requires 48 …" at bounding box center [706, 408] width 679 height 83
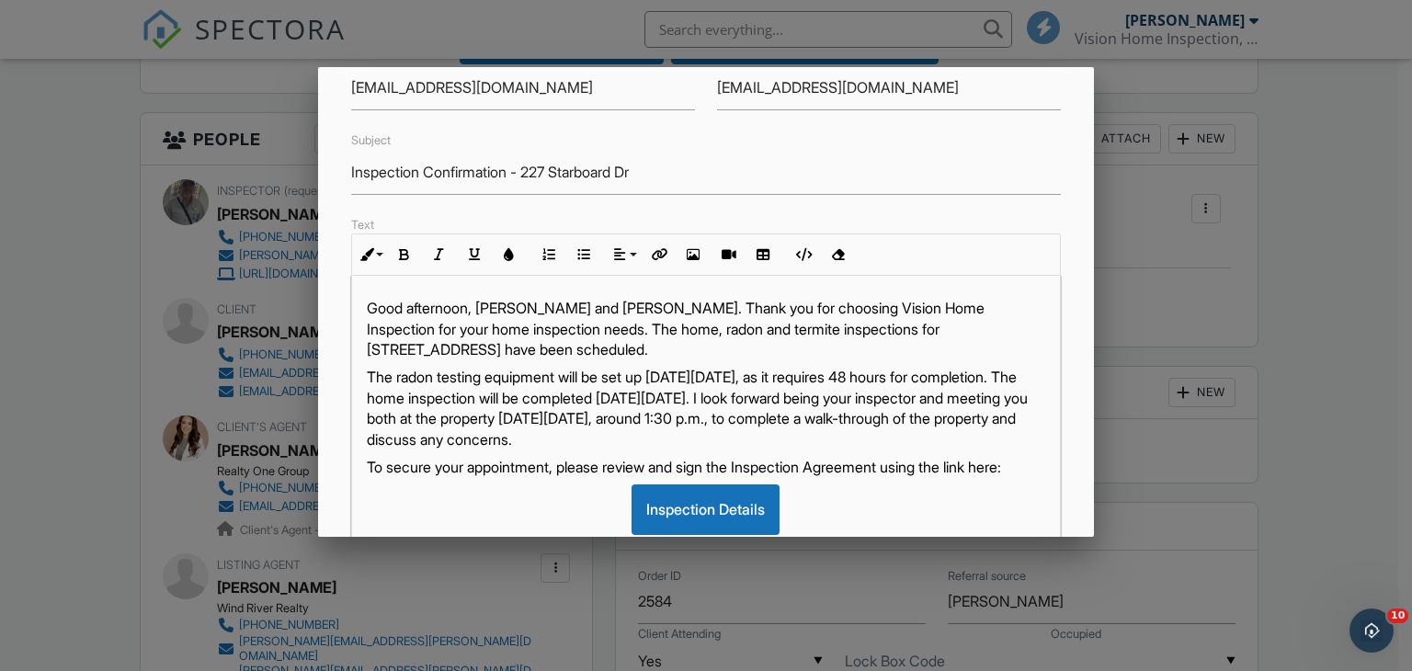
click at [456, 399] on p "The radon testing equipment will be set up on Tuesday, 10/7, as it requires 48 …" at bounding box center [706, 408] width 679 height 83
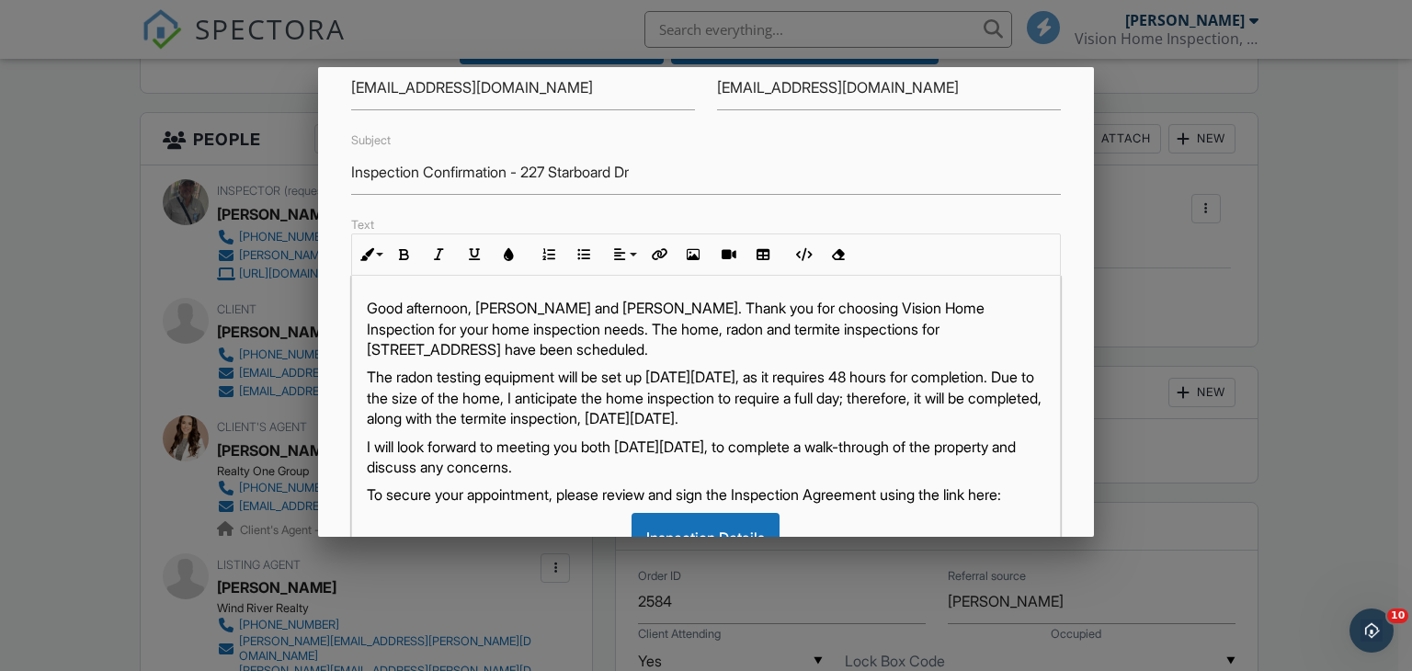
click at [619, 464] on p "I will look forward to meeting you both on Thursday, 10/9, to complete a walk-t…" at bounding box center [706, 457] width 679 height 41
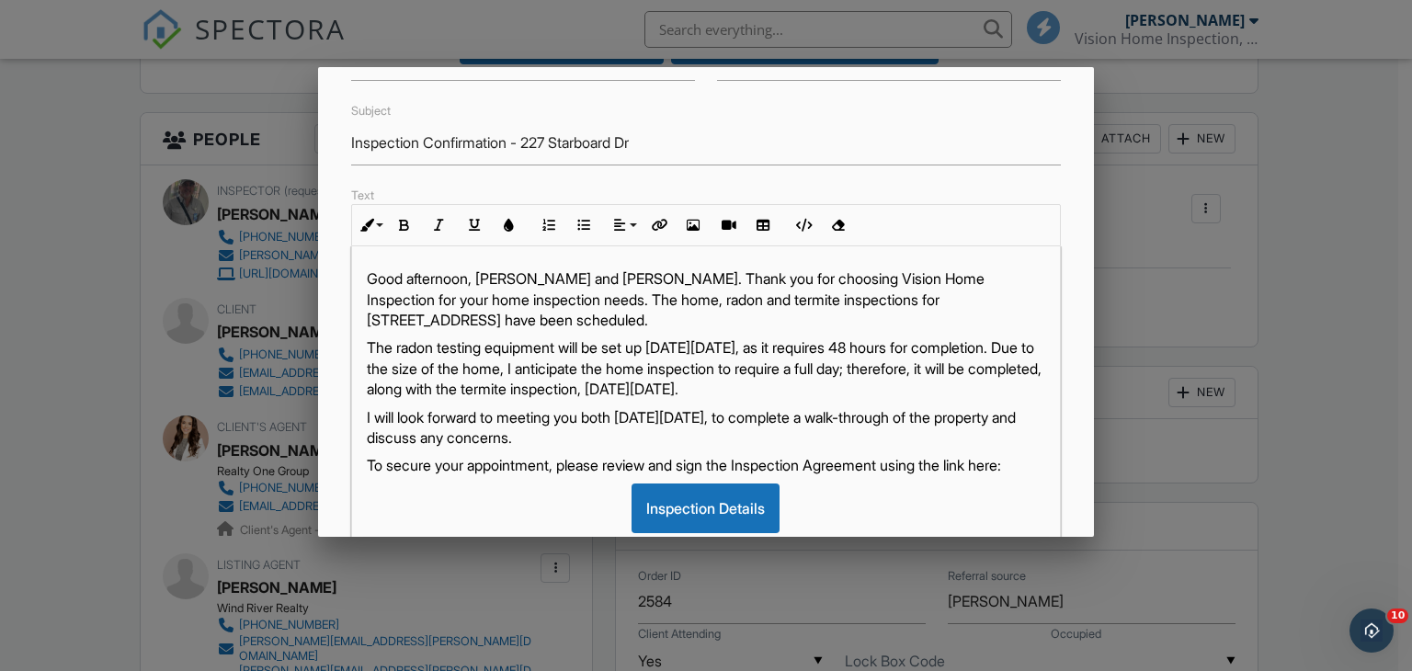
scroll to position [188, 0]
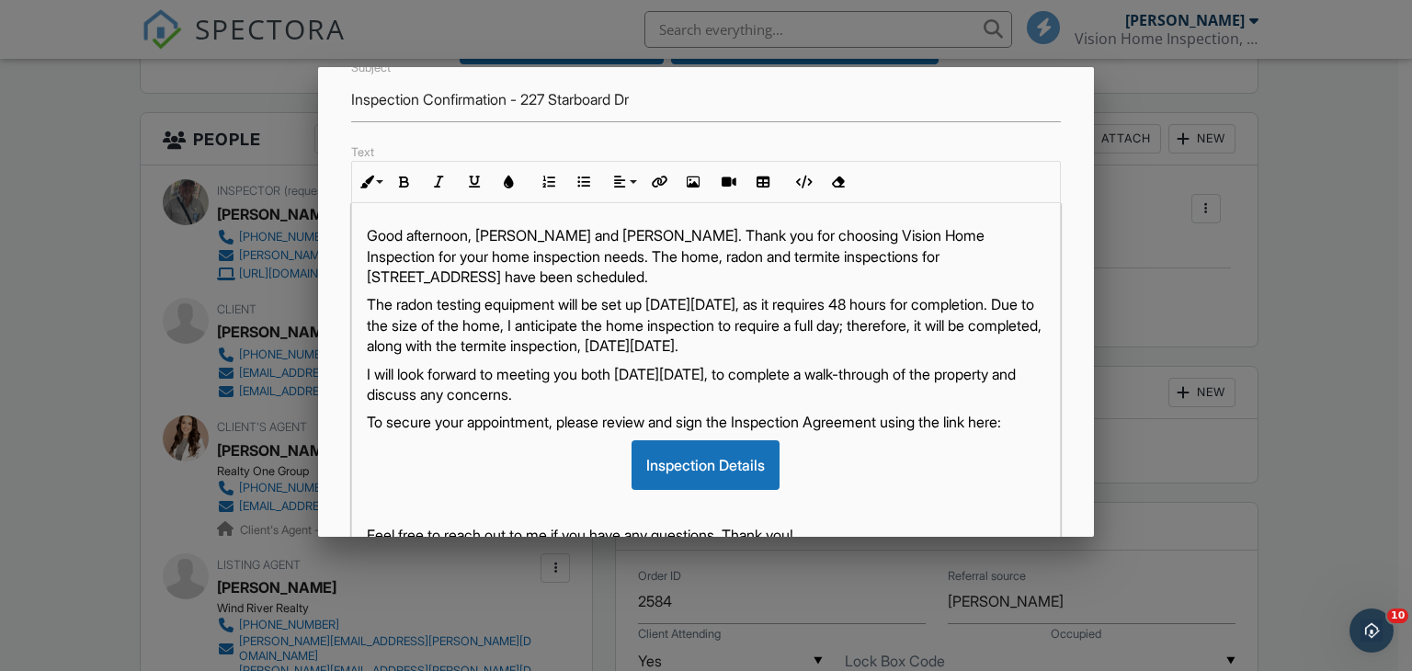
drag, startPoint x: 611, startPoint y: 394, endPoint x: 368, endPoint y: 243, distance: 287.0
click at [368, 243] on div "Good afternoon, Steve and Sandra. Thank you for choosing Vision Home Inspection…" at bounding box center [706, 433] width 709 height 460
copy div "Good afternoon, Steve and Sandra. Thank you for choosing Vision Home Inspection…"
click at [1252, 339] on div at bounding box center [706, 327] width 1412 height 839
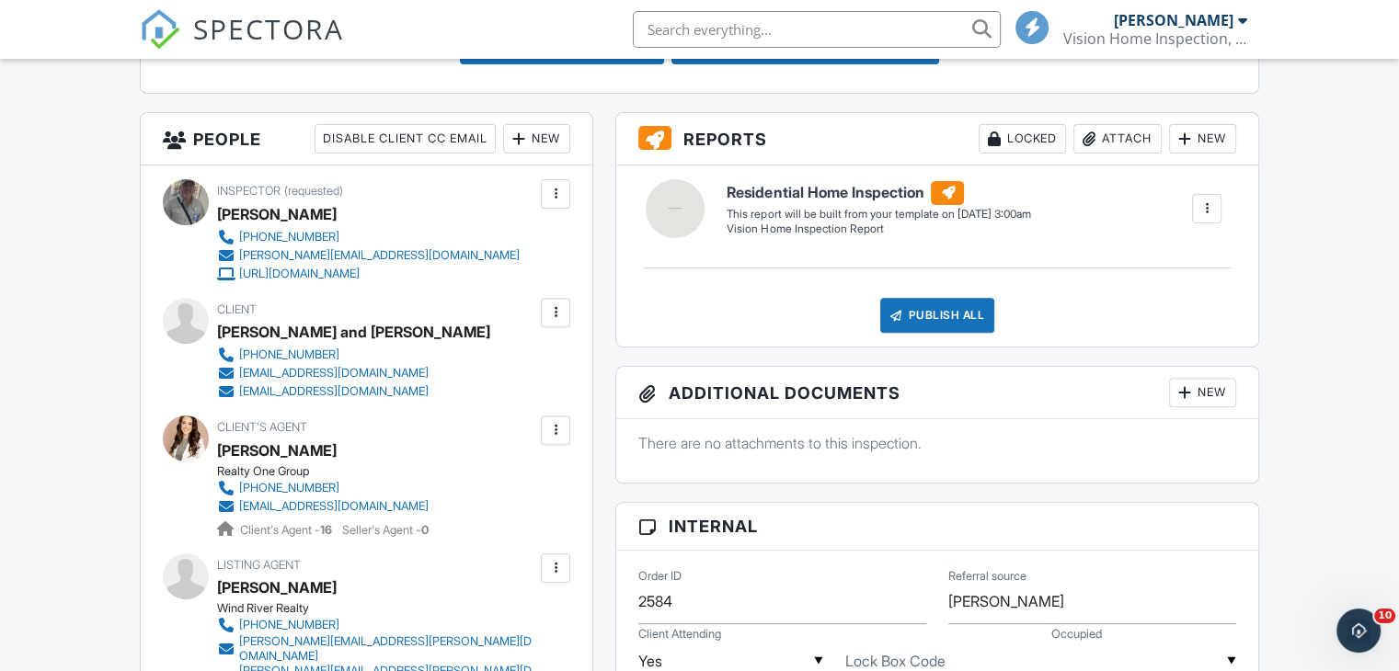
click at [555, 322] on div at bounding box center [555, 312] width 18 height 18
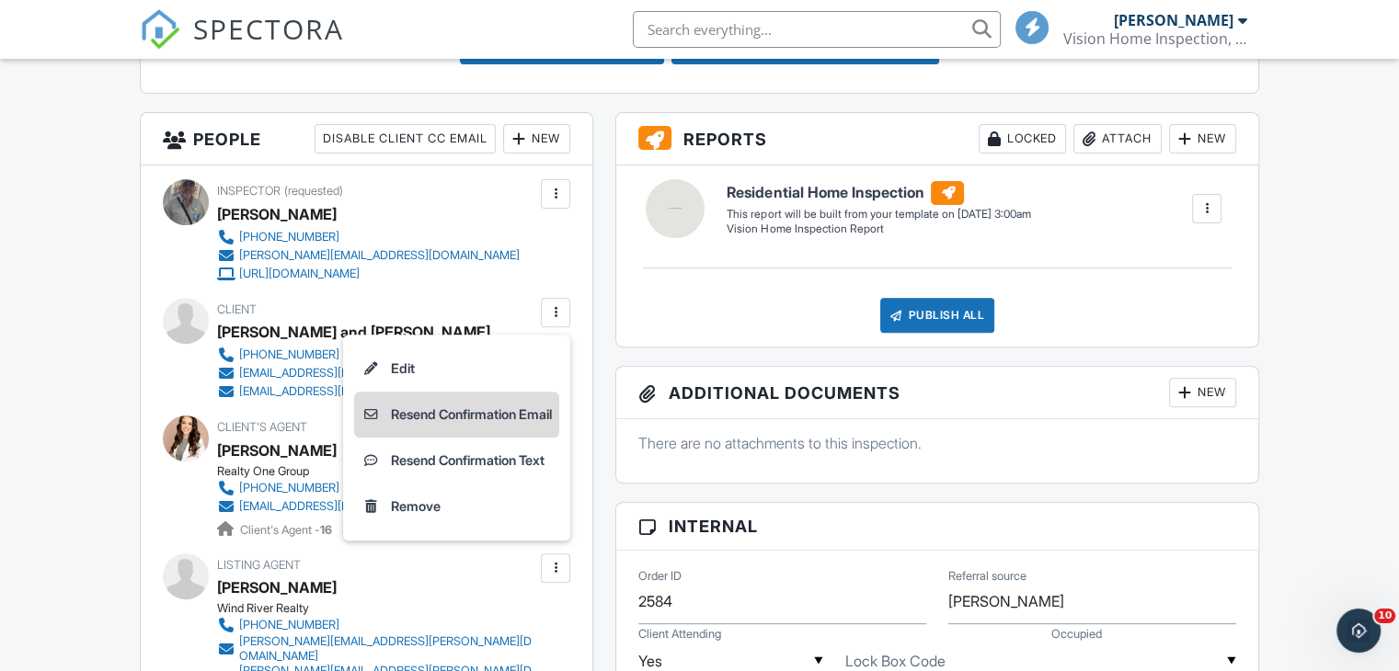
click at [438, 431] on li "Resend Confirmation Email" at bounding box center [456, 415] width 205 height 46
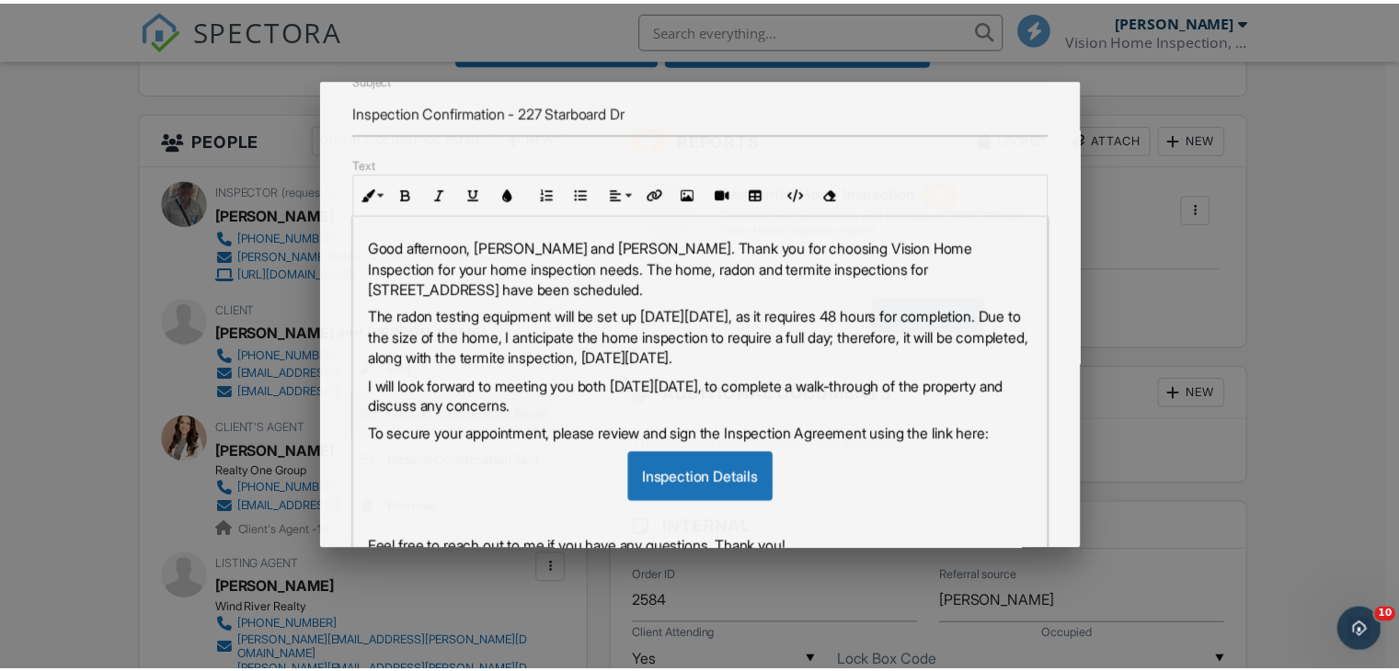
scroll to position [0, 0]
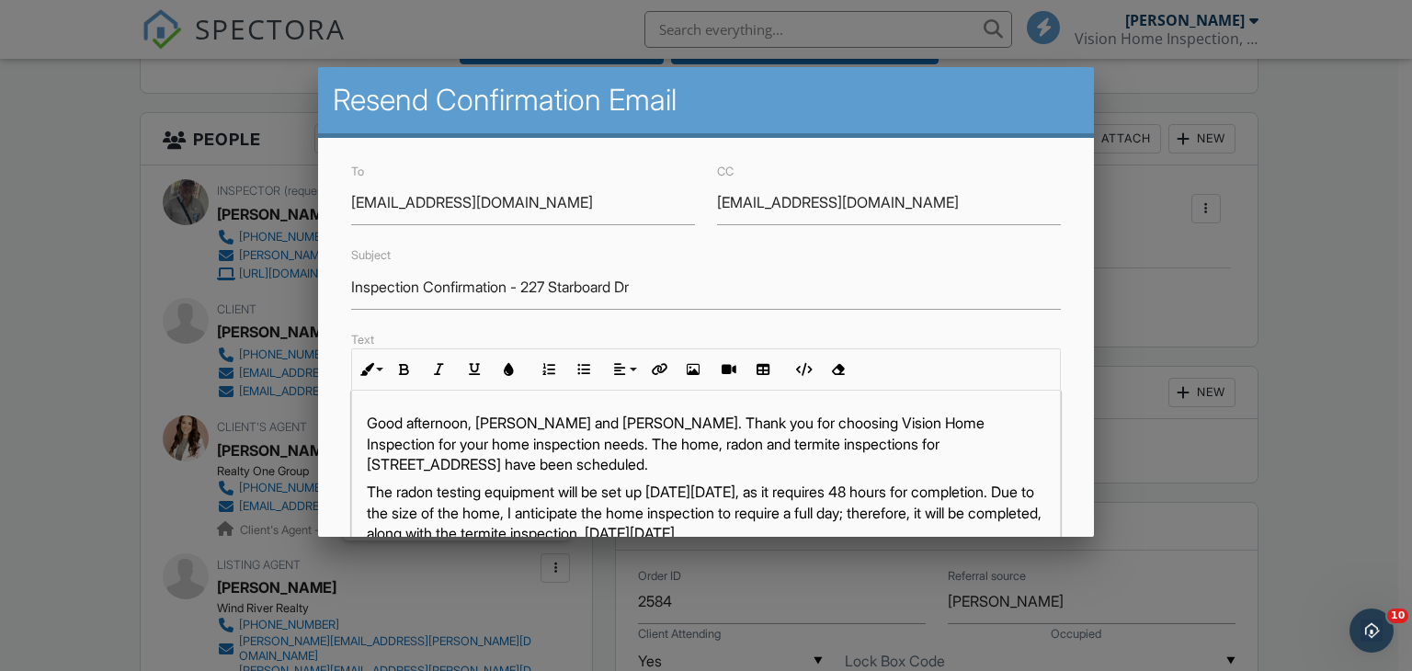
click at [1252, 462] on div at bounding box center [706, 327] width 1412 height 839
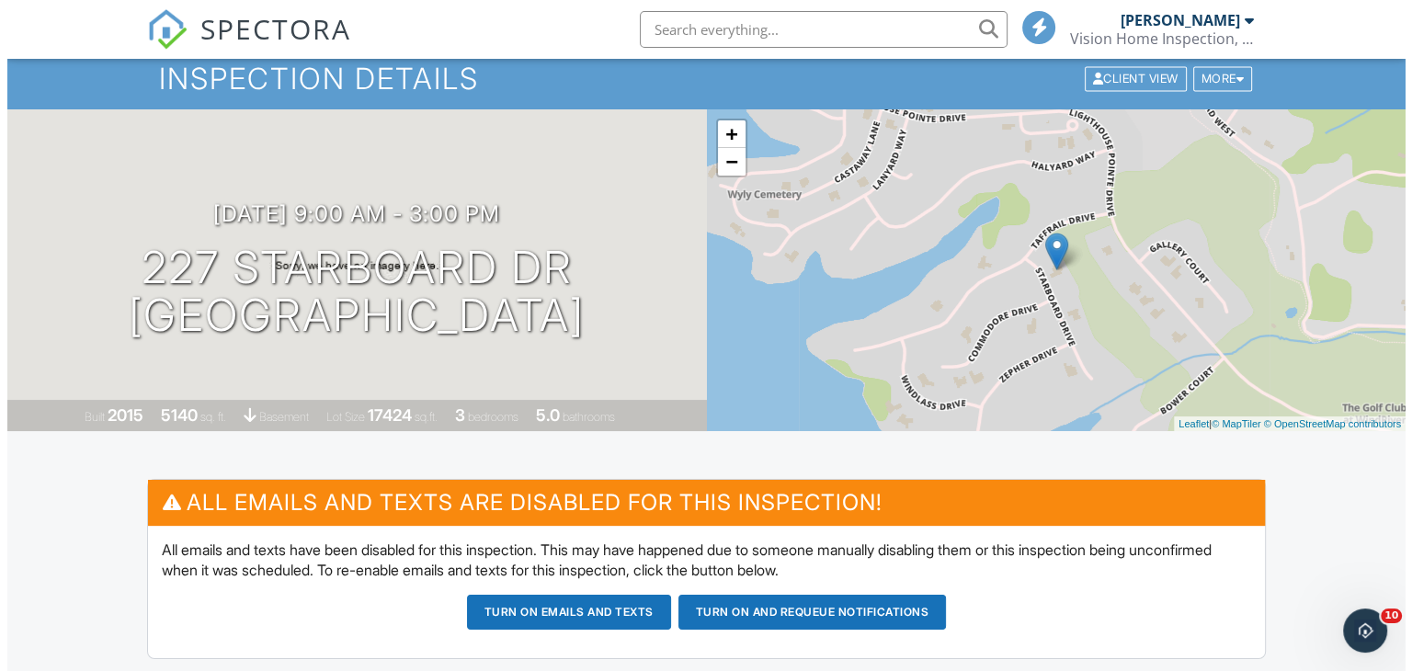
scroll to position [51, 0]
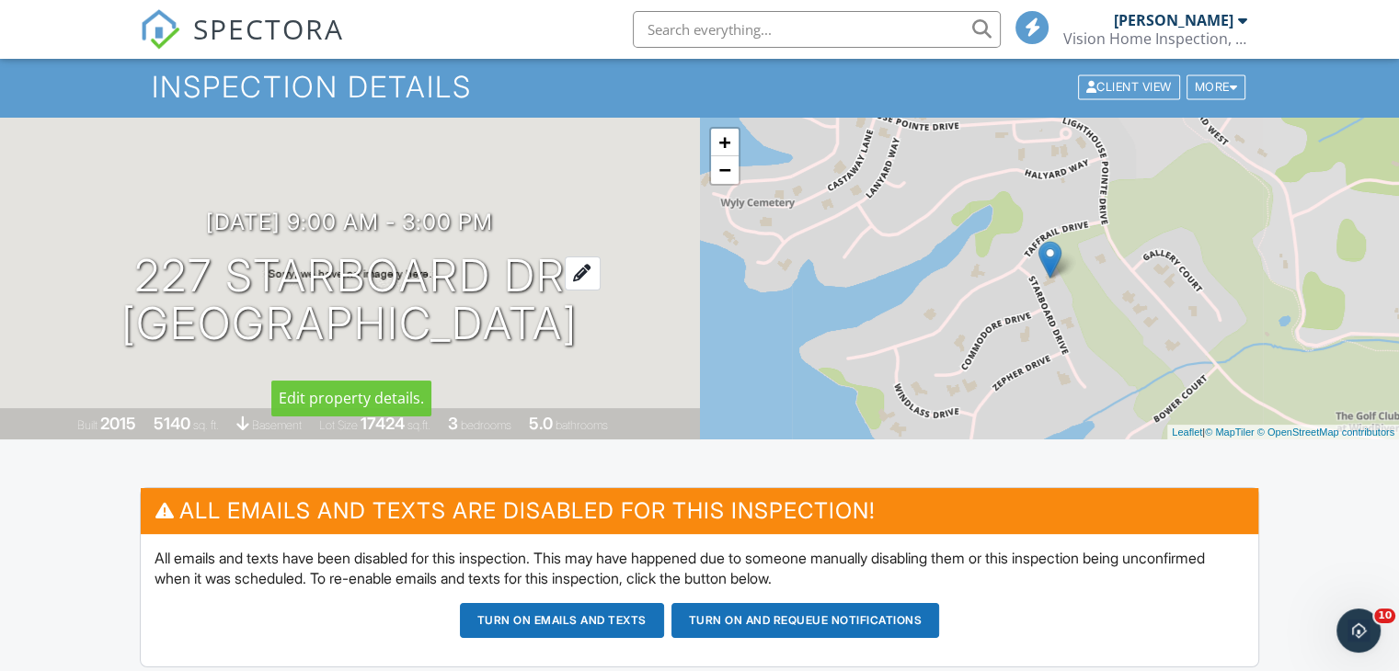
click at [592, 288] on div at bounding box center [583, 274] width 36 height 34
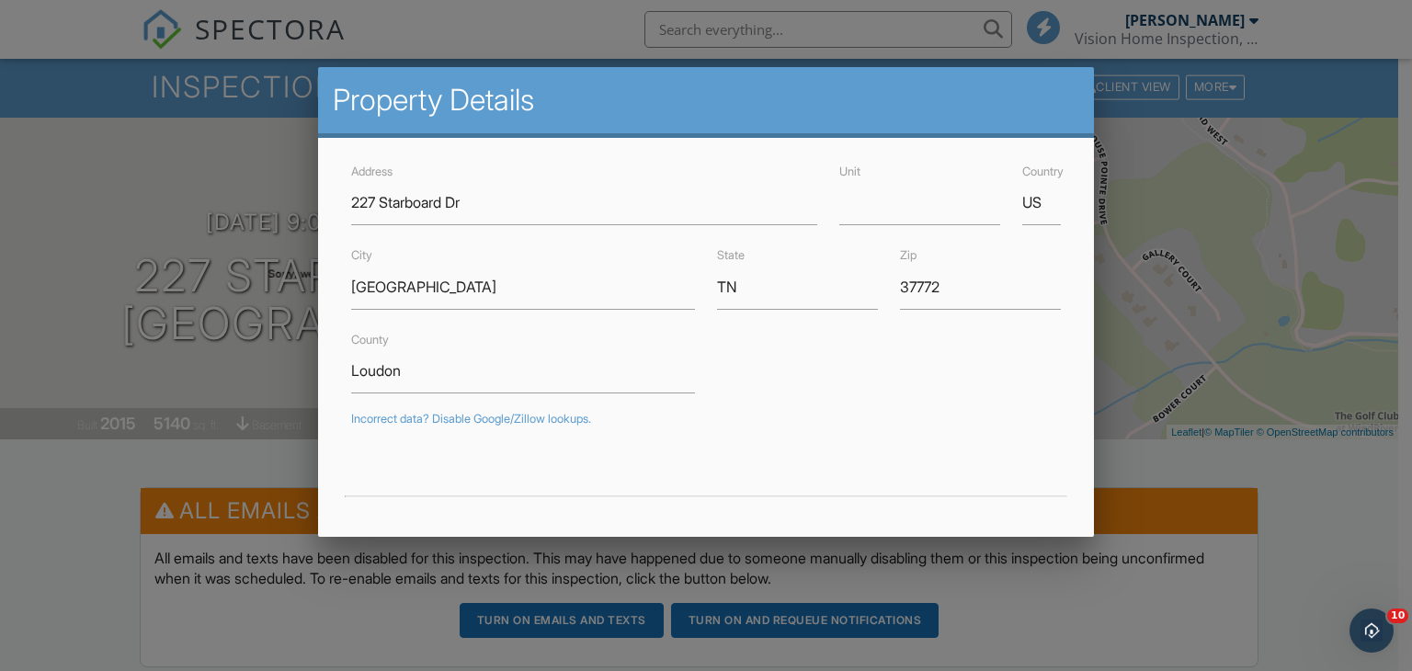
click at [241, 294] on div at bounding box center [706, 327] width 1412 height 839
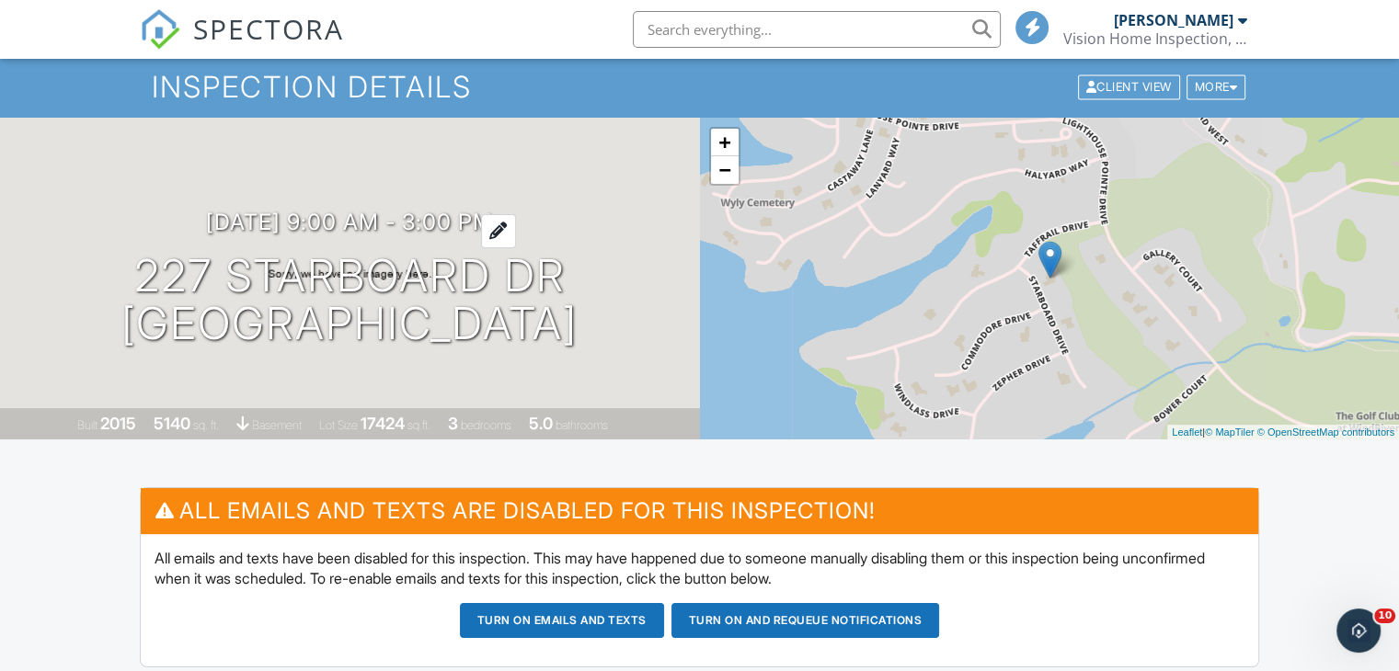
click at [490, 234] on h3 "10/08/2025 9:00 am - 3:00 pm" at bounding box center [349, 222] width 287 height 25
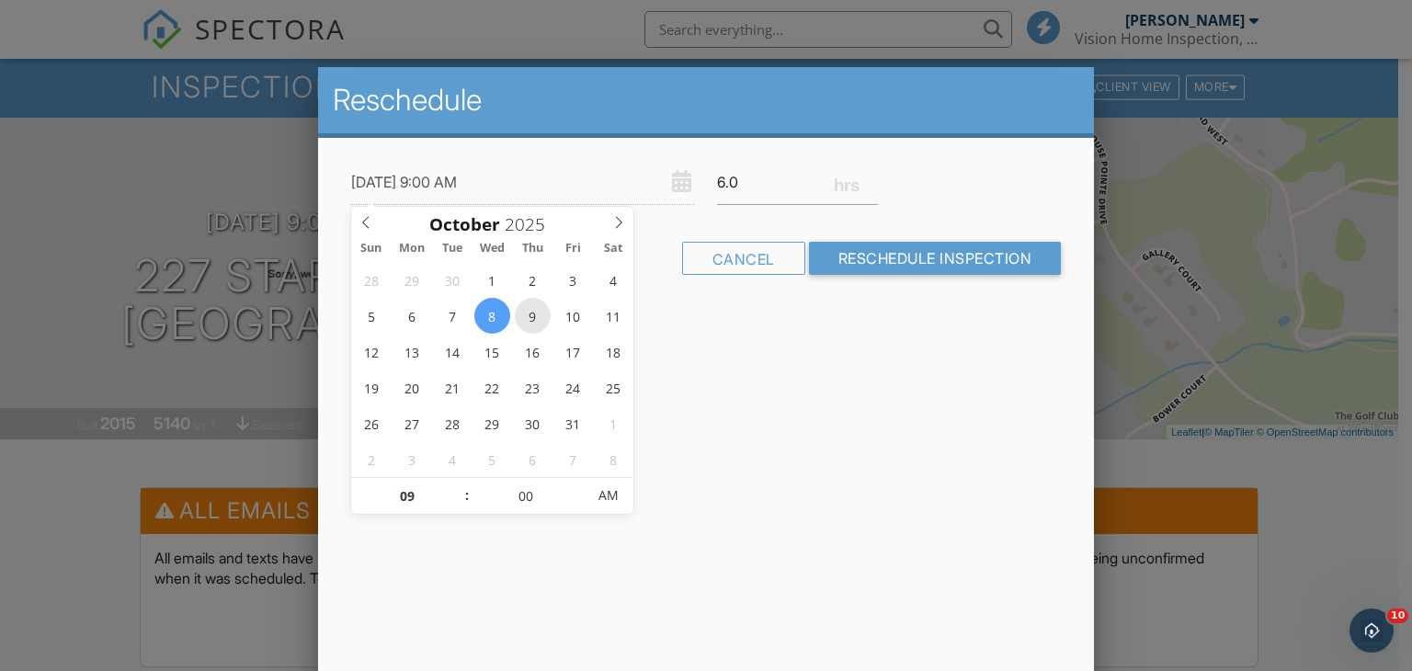
type input "10/09/2025 9:00 AM"
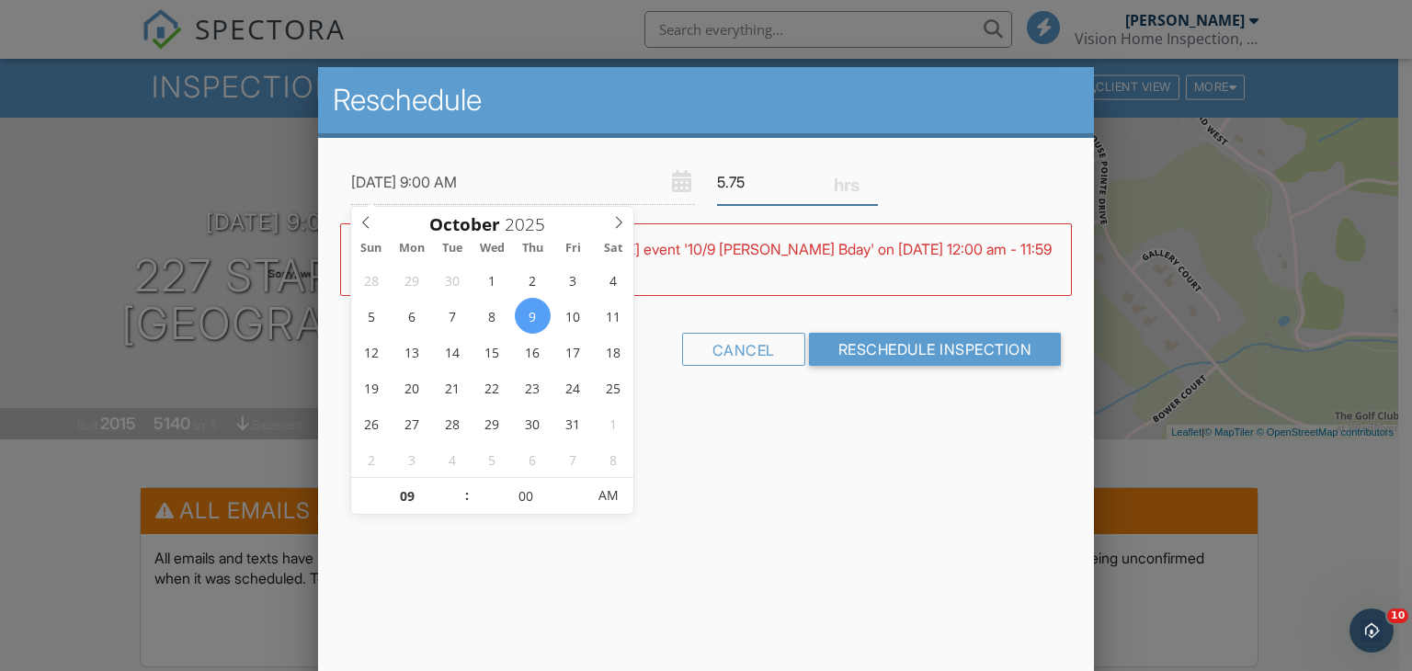
click at [872, 187] on input "5.75" at bounding box center [797, 182] width 161 height 45
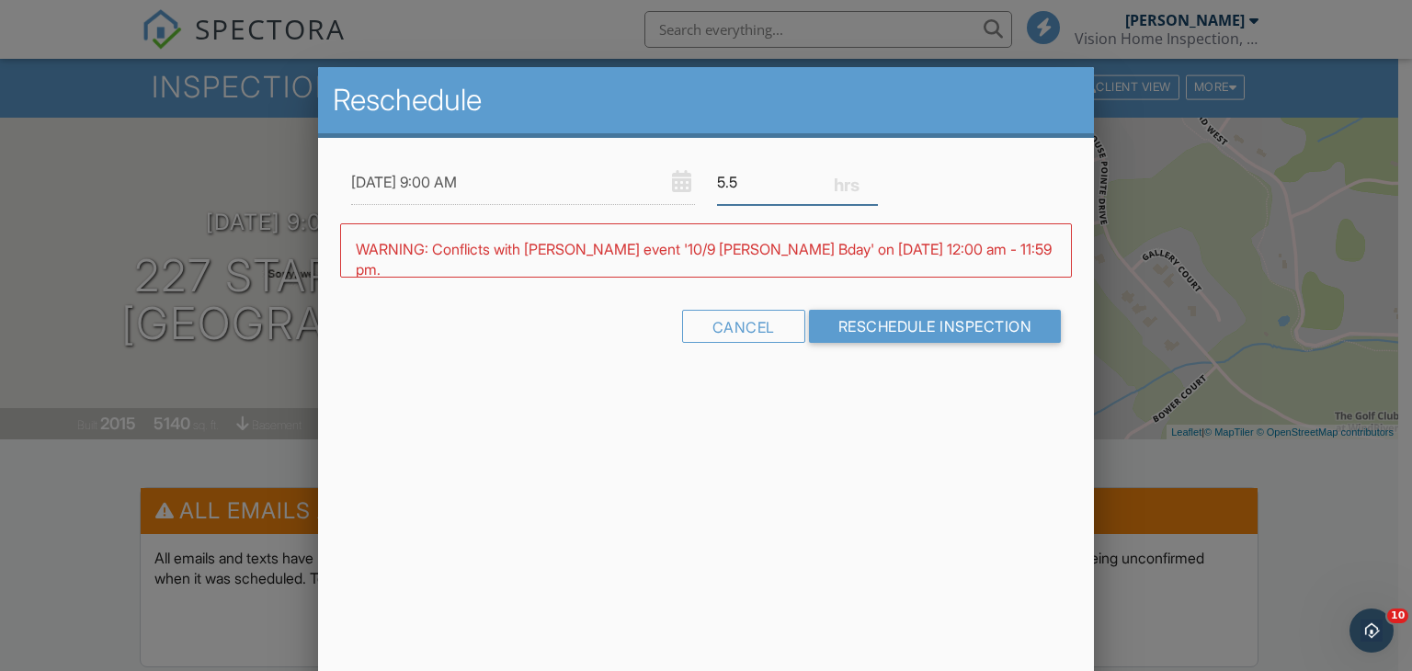
click at [872, 187] on input "5.5" at bounding box center [797, 182] width 161 height 45
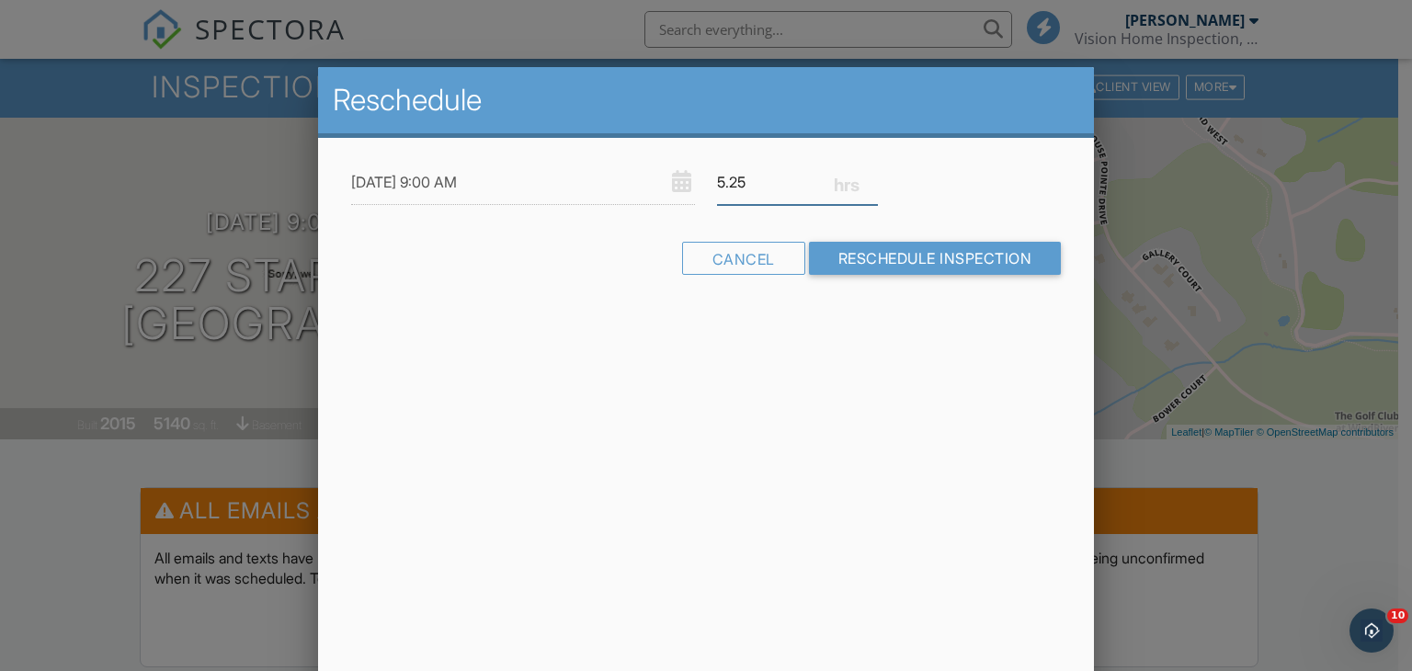
click at [872, 187] on input "5.25" at bounding box center [797, 182] width 161 height 45
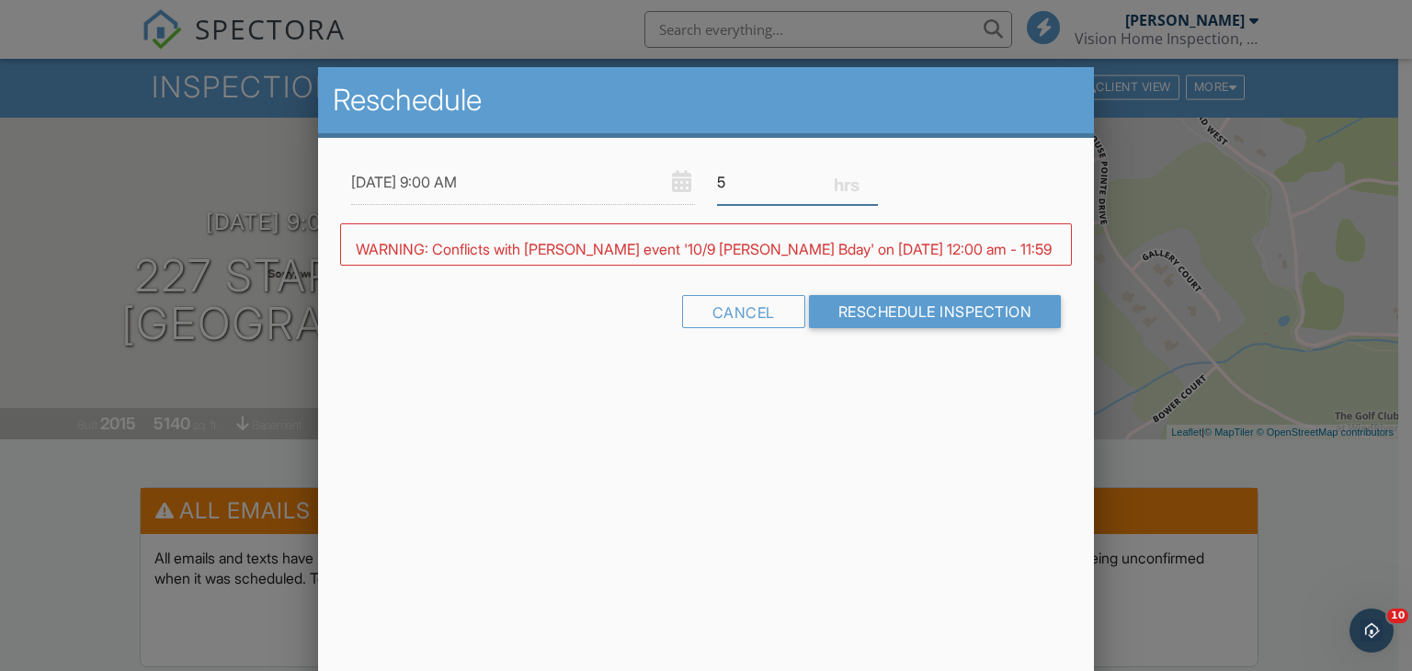
click at [872, 187] on input "5" at bounding box center [797, 182] width 161 height 45
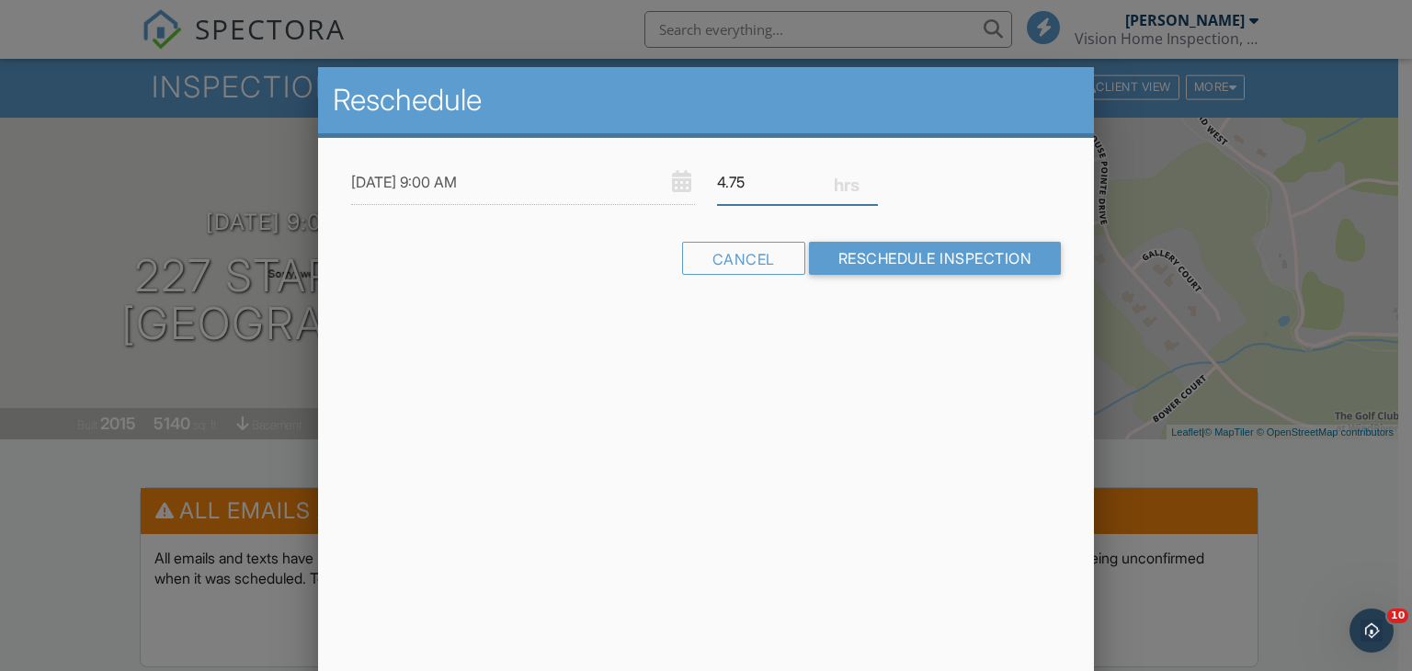
click at [872, 187] on input "4.75" at bounding box center [797, 182] width 161 height 45
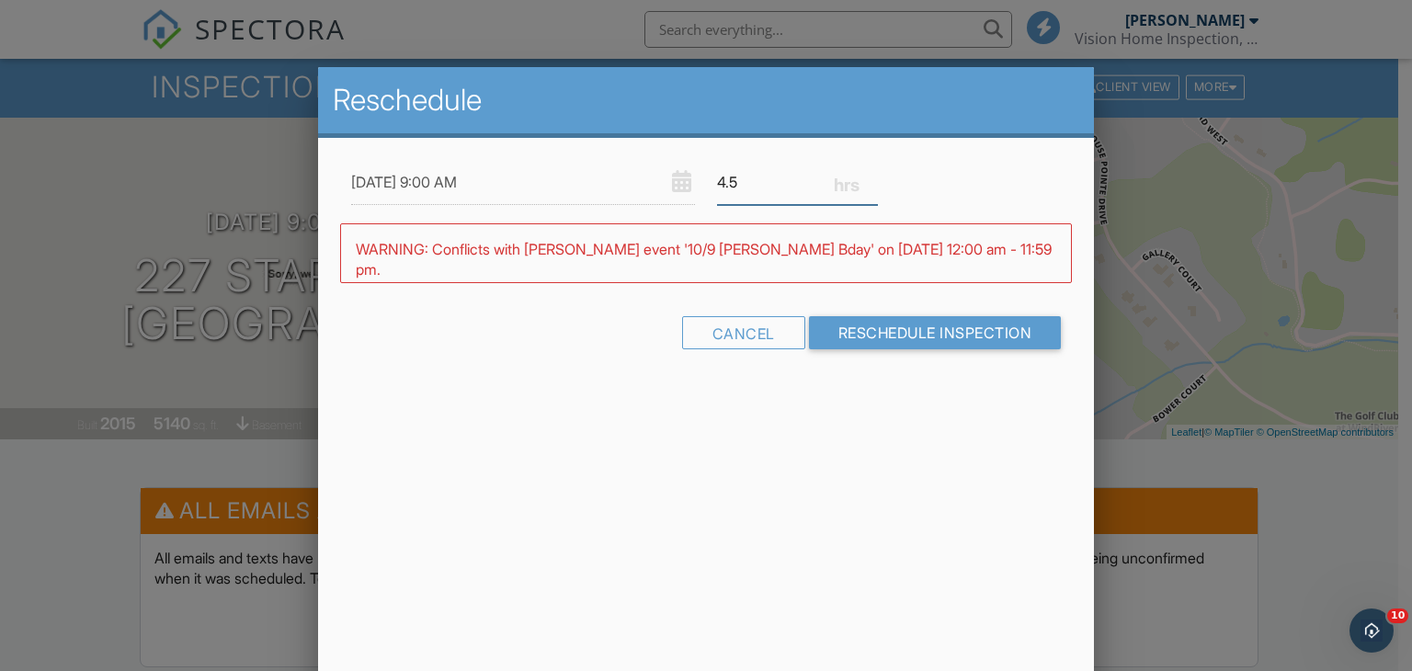
click at [872, 187] on input "4.5" at bounding box center [797, 182] width 161 height 45
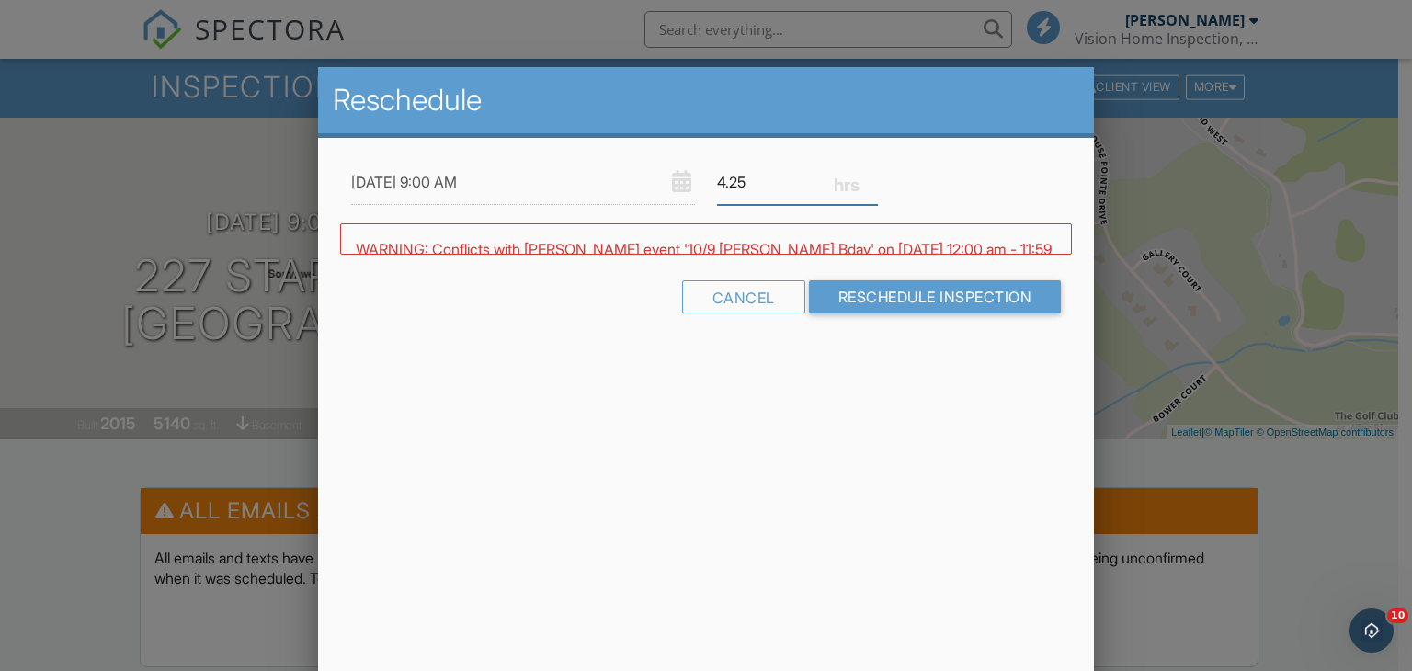
click at [872, 187] on input "4.25" at bounding box center [797, 182] width 161 height 45
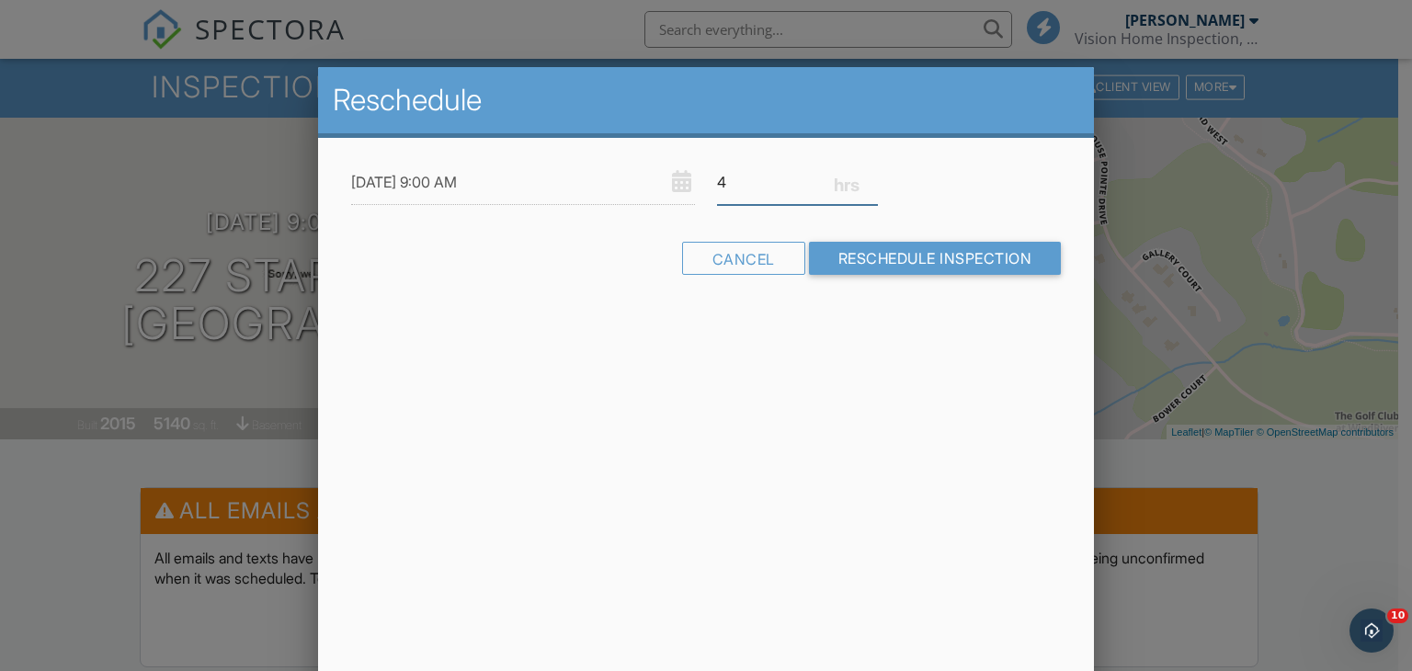
click at [872, 187] on input "4" at bounding box center [797, 182] width 161 height 45
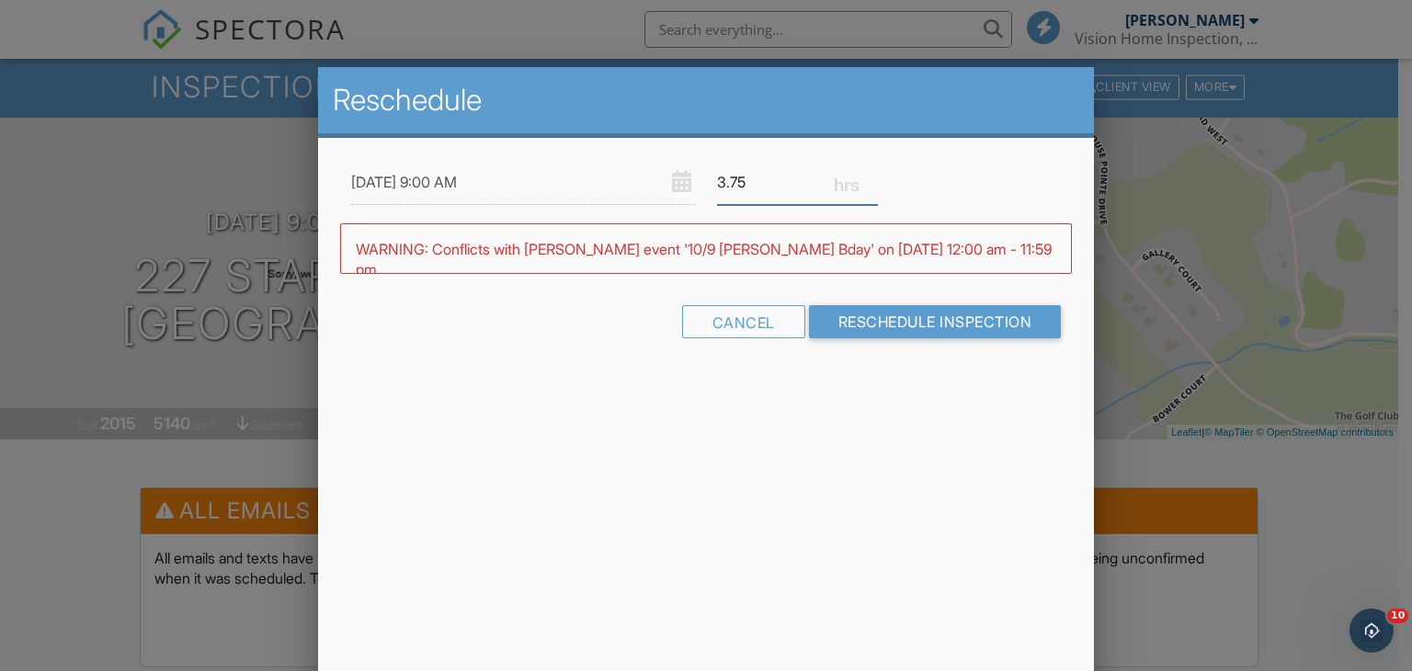
click at [872, 187] on input "3.75" at bounding box center [797, 182] width 161 height 45
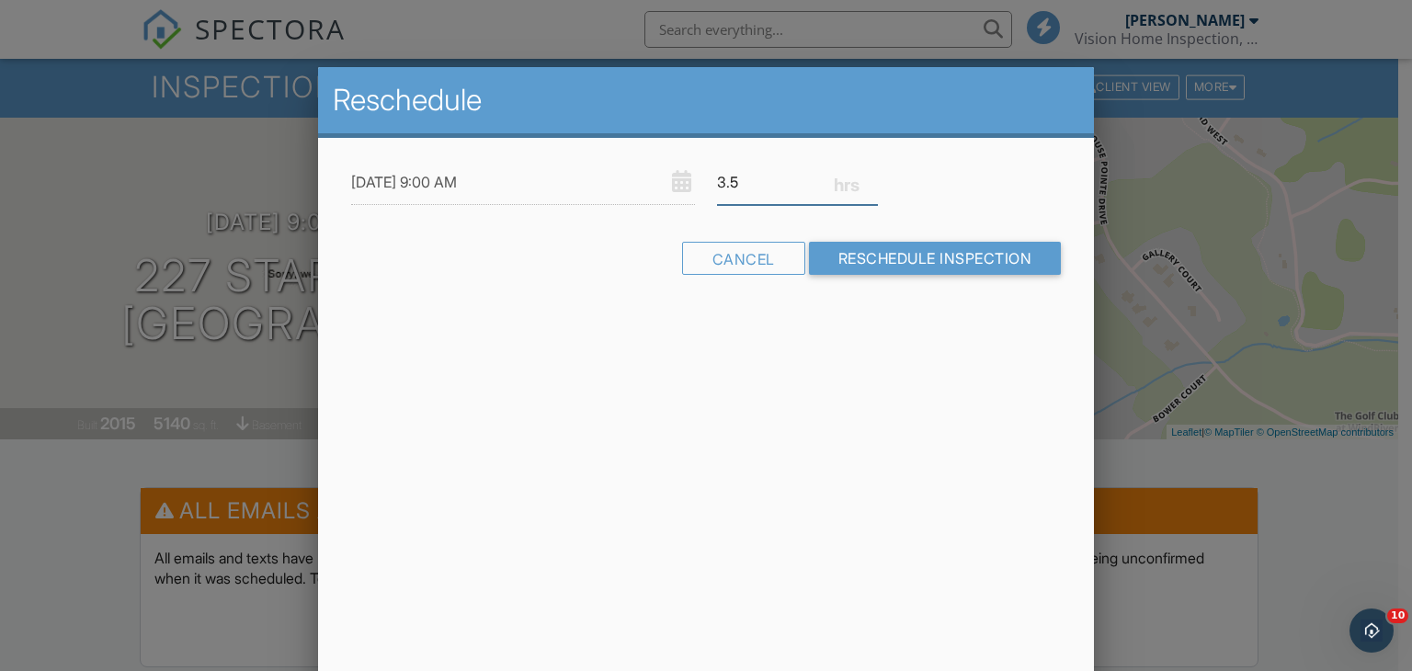
click at [872, 187] on input "3.5" at bounding box center [797, 182] width 161 height 45
click at [872, 187] on input "3.25" at bounding box center [797, 182] width 161 height 45
type input "3"
click at [872, 187] on input "3" at bounding box center [797, 182] width 161 height 45
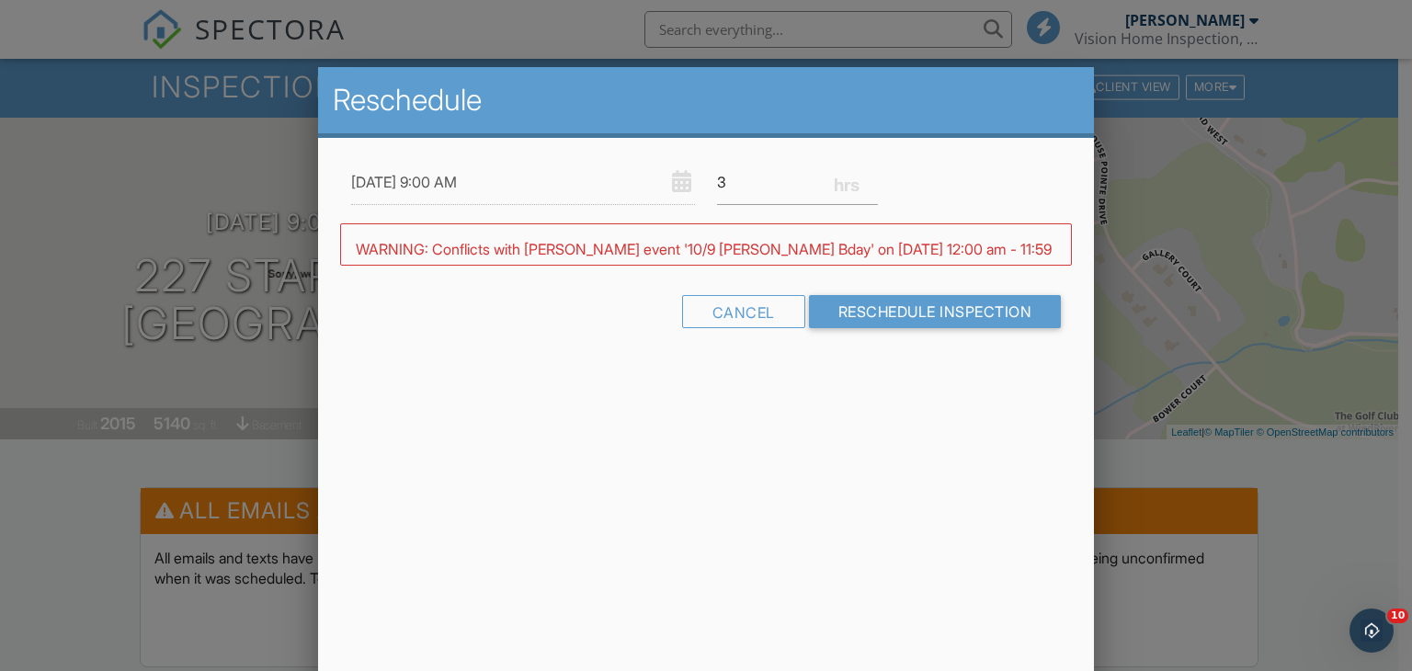
click at [506, 178] on input "10/09/2025 9:00 AM" at bounding box center [523, 182] width 344 height 45
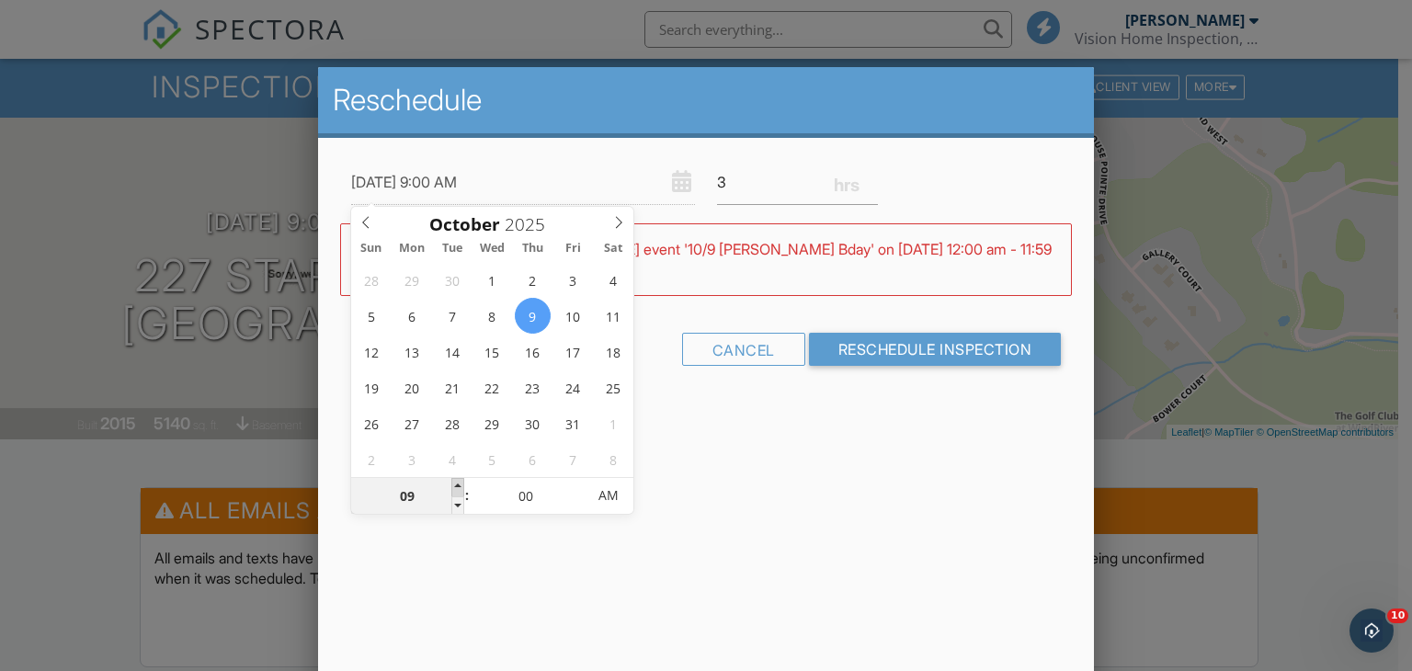
type input "10/09/2025 10:00 AM"
type input "10"
click at [457, 486] on span at bounding box center [457, 487] width 13 height 18
type input "10/09/2025 11:00 AM"
type input "11"
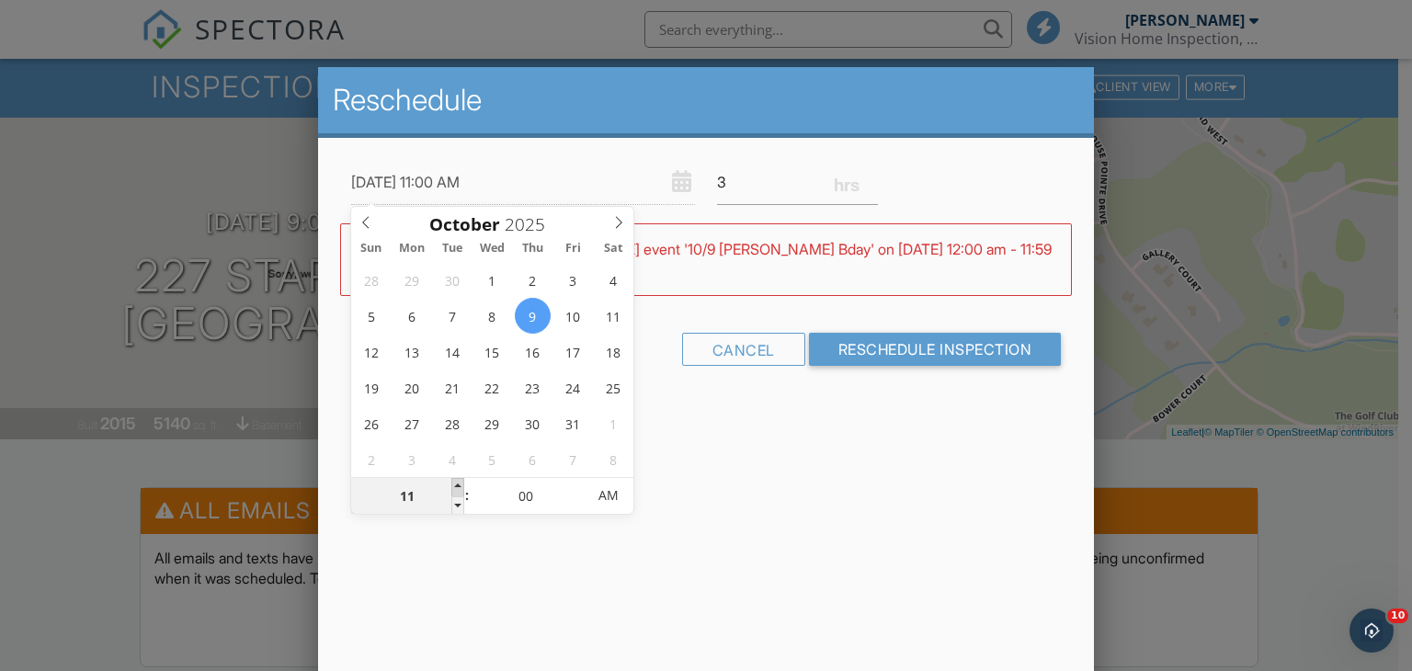
click at [457, 486] on span at bounding box center [457, 487] width 13 height 18
type input "10/09/2025 12:00 PM"
type input "12"
click at [457, 486] on span at bounding box center [457, 487] width 13 height 18
type input "10/09/2025 1:00 PM"
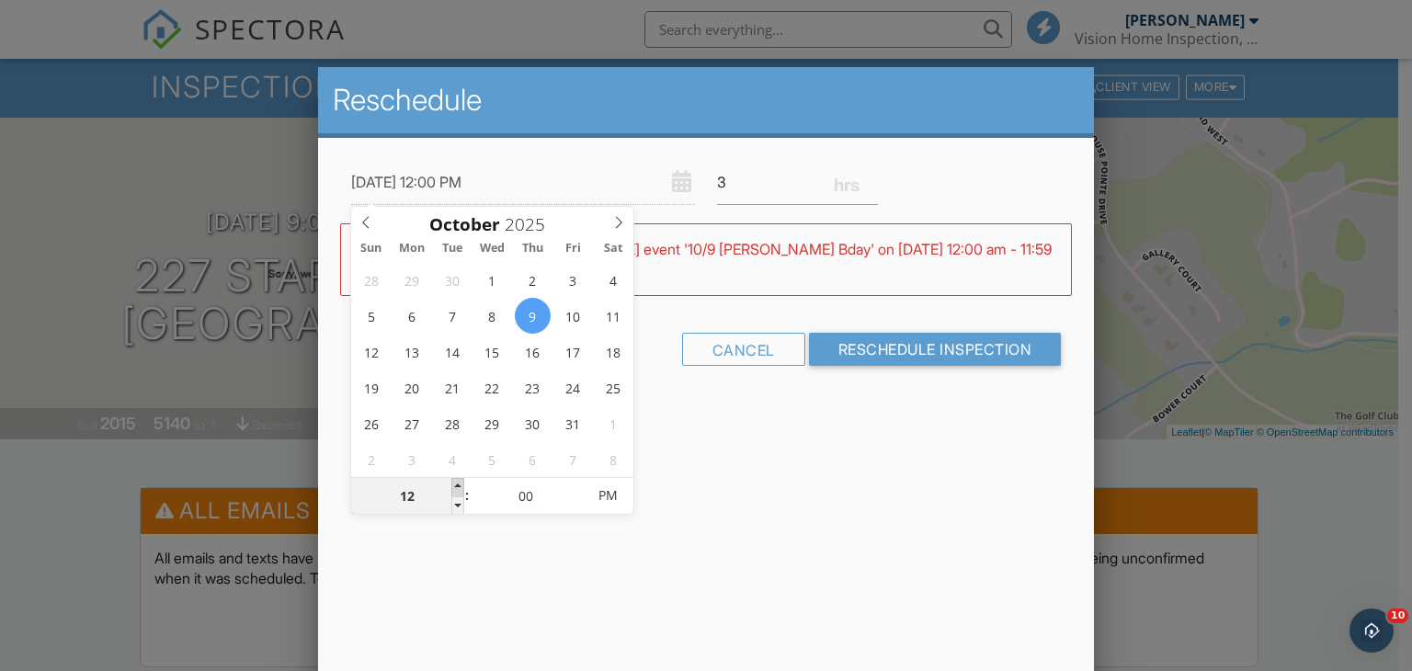
type input "01"
click at [457, 486] on span at bounding box center [457, 487] width 13 height 18
type input "10/09/2025 1:05 PM"
type input "05"
click at [577, 485] on span at bounding box center [576, 487] width 13 height 18
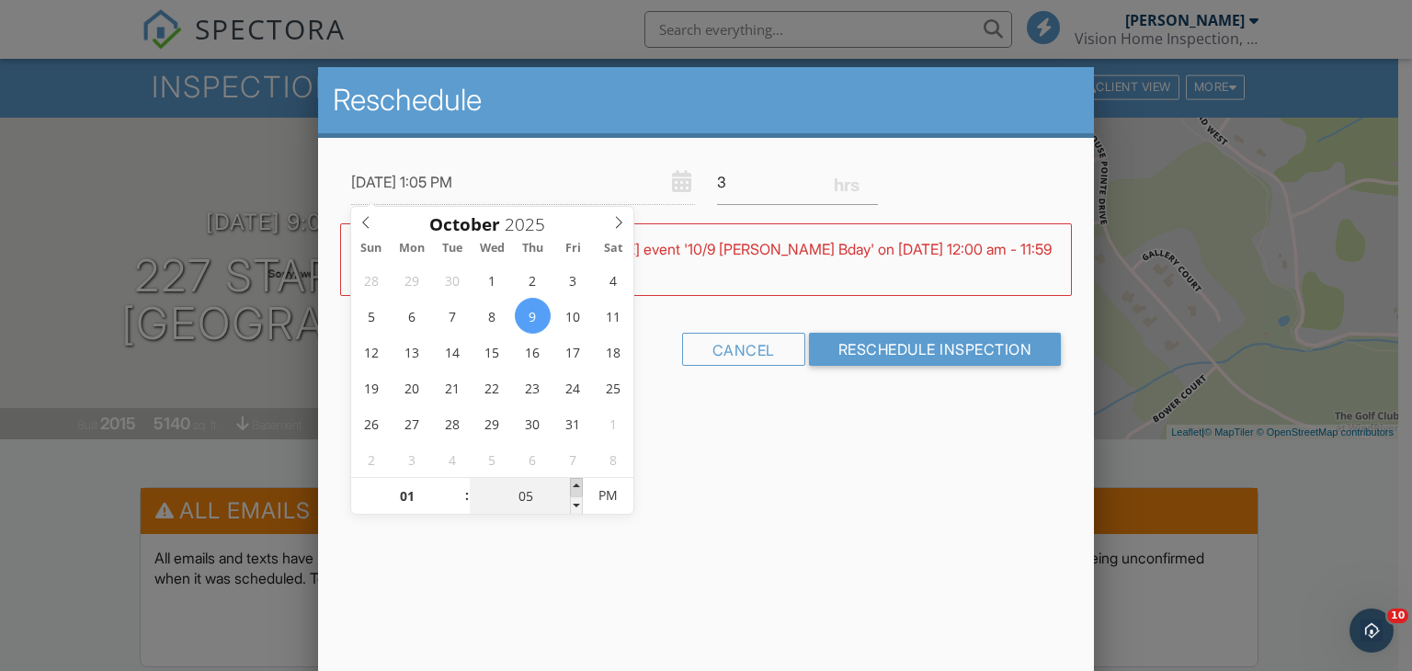
type input "10/09/2025 1:10 PM"
type input "10"
click at [577, 485] on span at bounding box center [576, 487] width 13 height 18
type input "10/09/2025 1:15 PM"
type input "15"
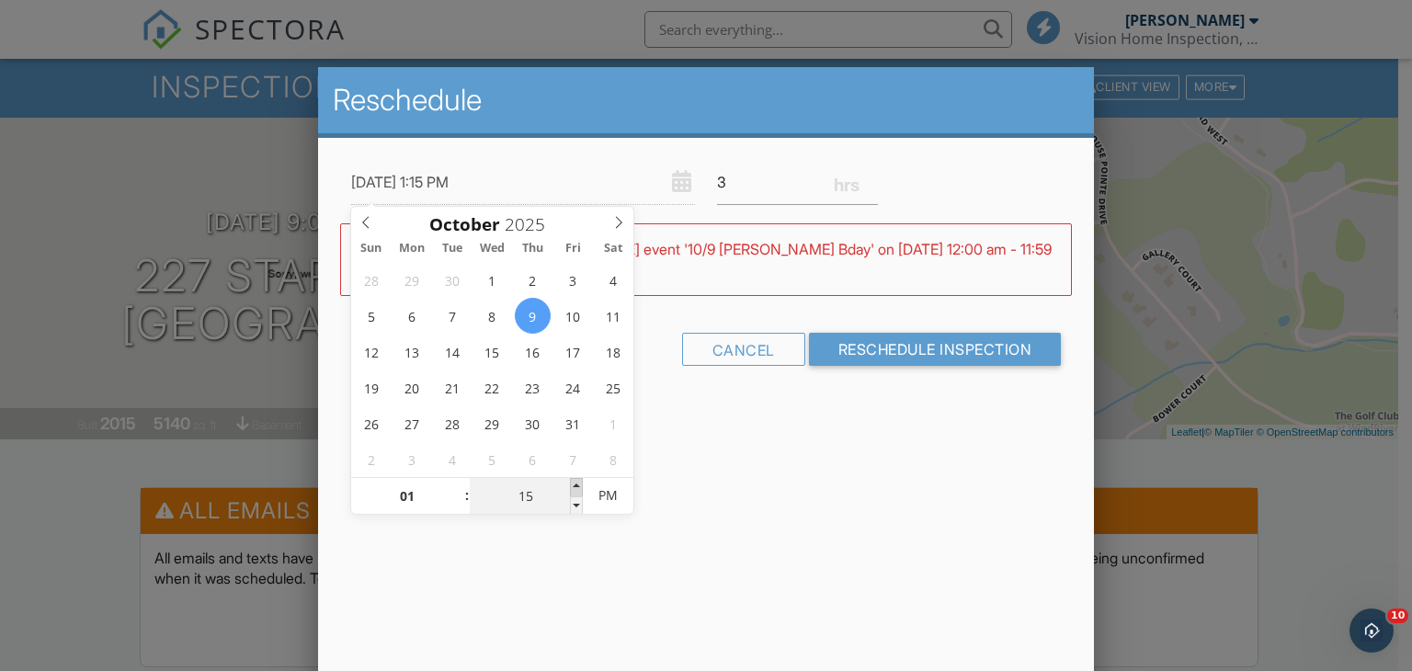
click at [577, 485] on span at bounding box center [576, 487] width 13 height 18
type input "10/09/2025 1:20 PM"
type input "20"
click at [577, 485] on span at bounding box center [576, 487] width 13 height 18
type input "10/09/2025 1:25 PM"
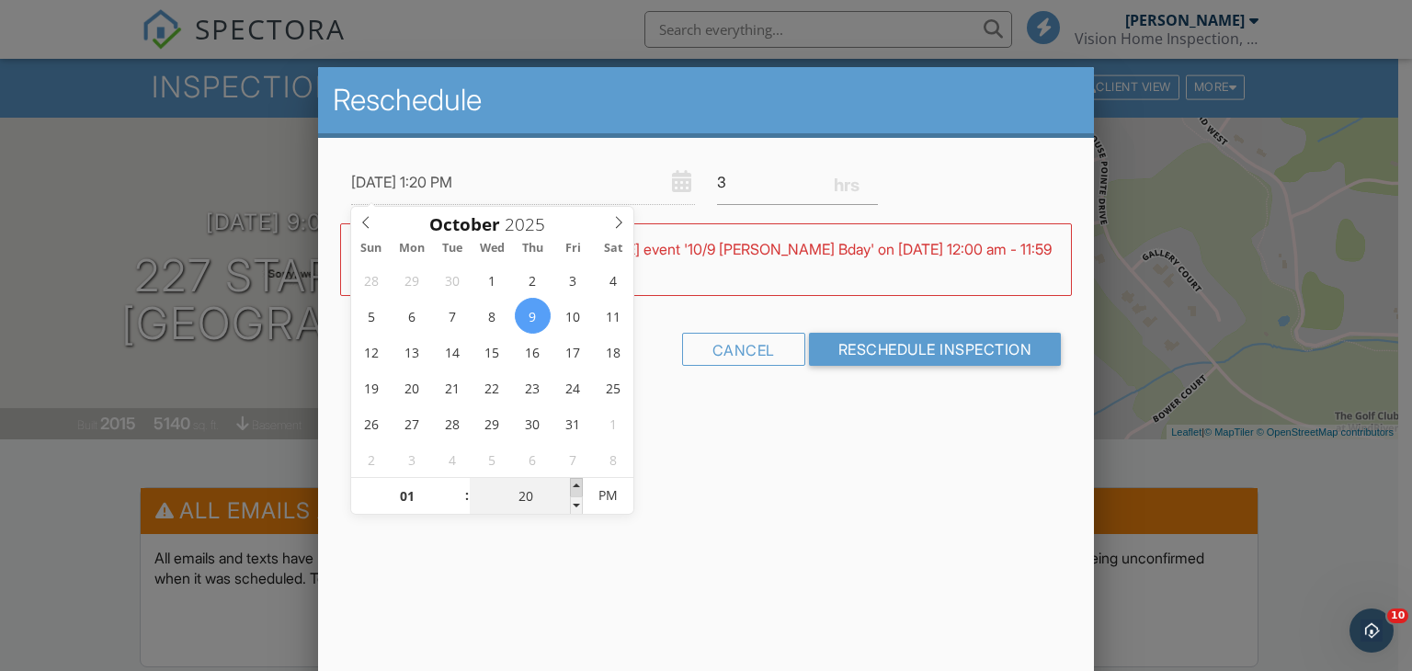
type input "25"
click at [577, 485] on span at bounding box center [576, 487] width 13 height 18
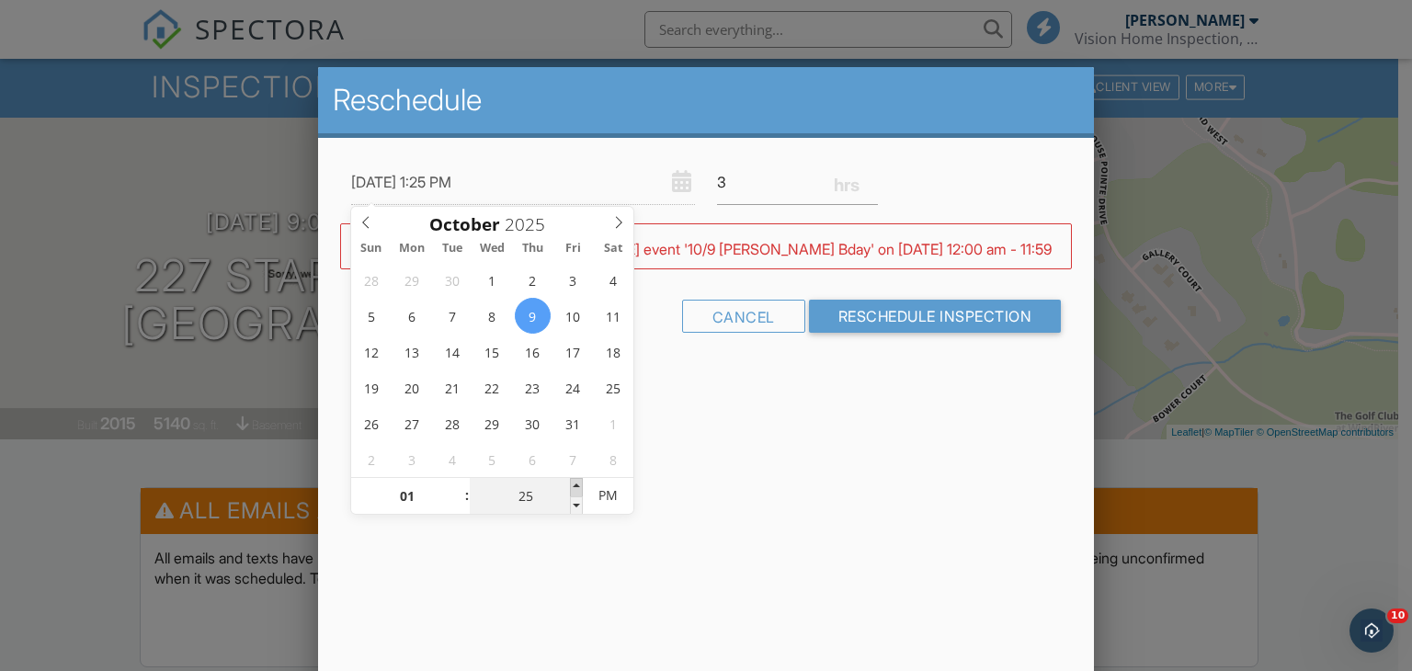
type input "[DATE] 1:30 PM"
type input "30"
click at [577, 485] on span at bounding box center [576, 487] width 13 height 18
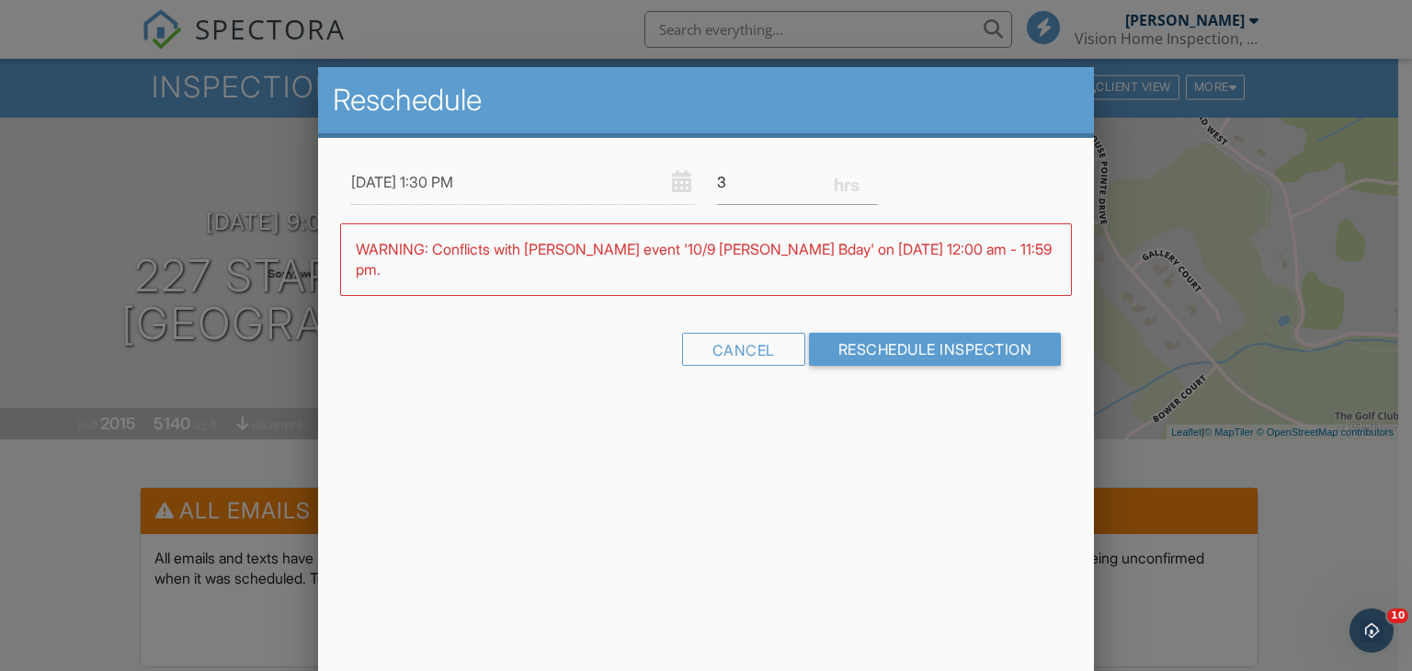
click at [792, 271] on div "WARNING: Conflicts with Patrick Appleby's event '10/9 Martha Riordan Bday' on 1…" at bounding box center [706, 259] width 733 height 73
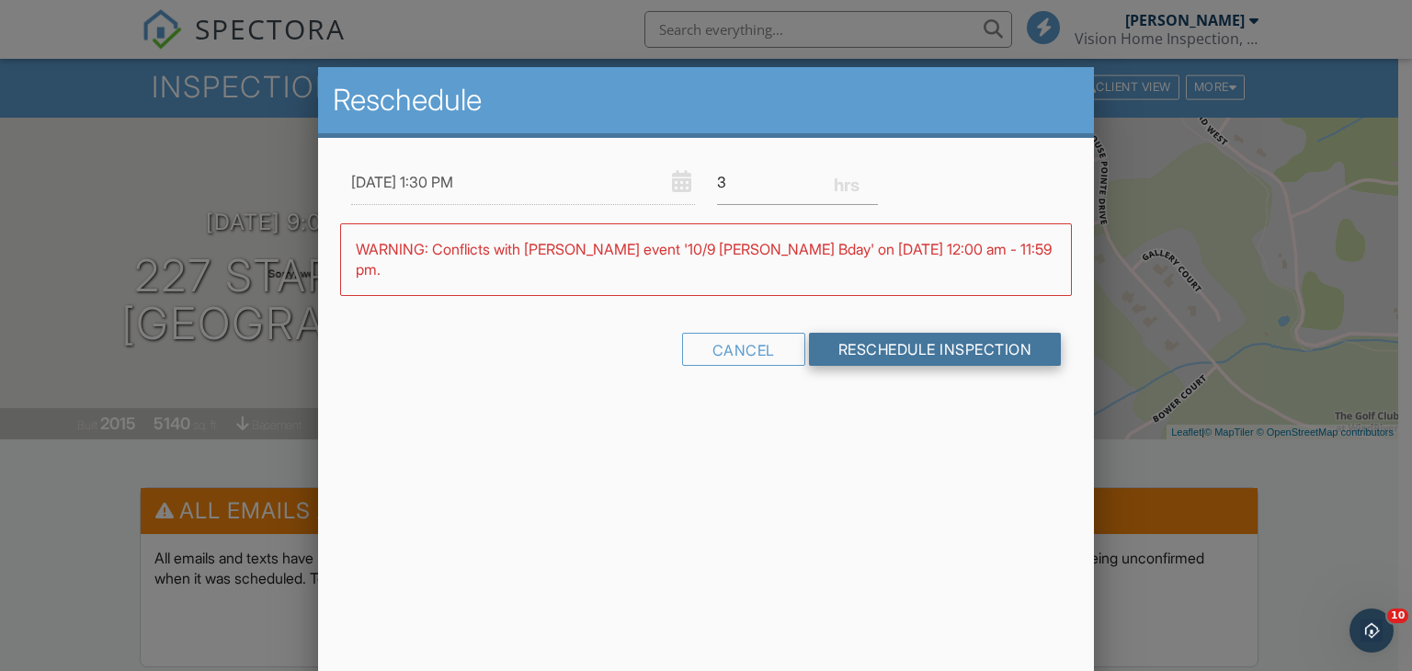
click at [867, 338] on input "Reschedule Inspection" at bounding box center [935, 349] width 253 height 33
